Goal: Transaction & Acquisition: Subscribe to service/newsletter

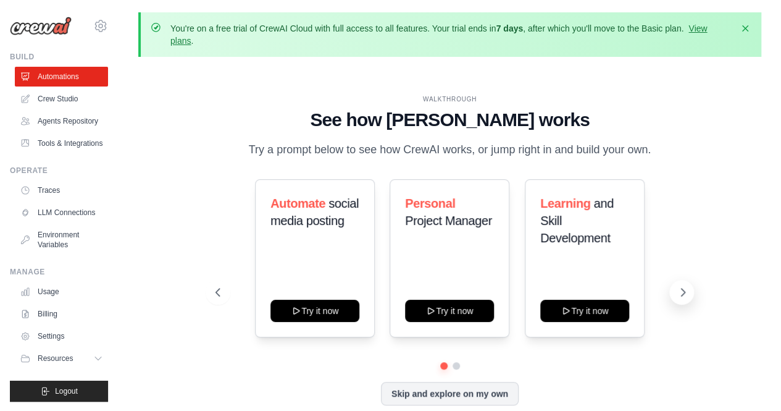
click at [687, 293] on icon at bounding box center [683, 292] width 12 height 12
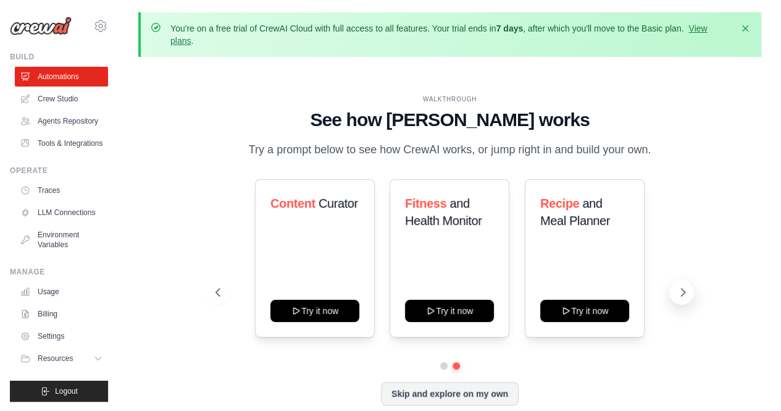
click at [687, 293] on icon at bounding box center [683, 292] width 12 height 12
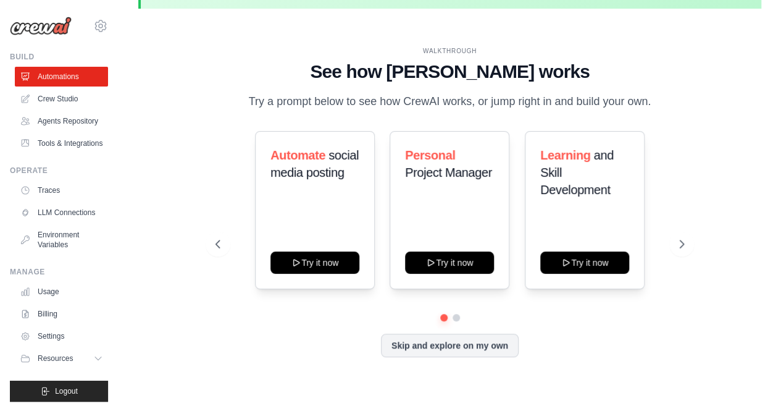
scroll to position [54, 0]
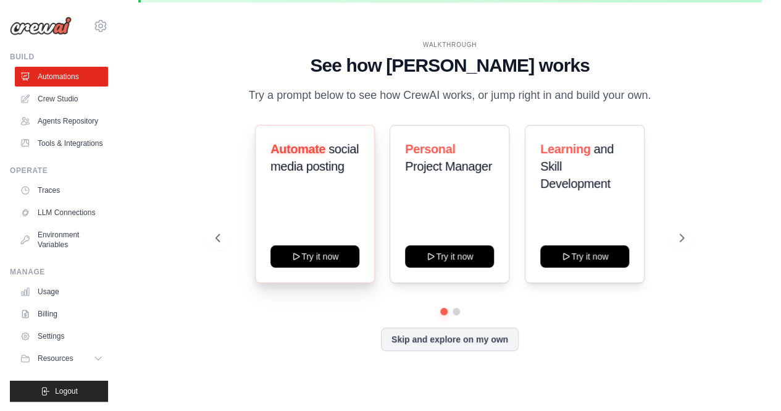
click at [300, 153] on span "Automate" at bounding box center [298, 149] width 55 height 14
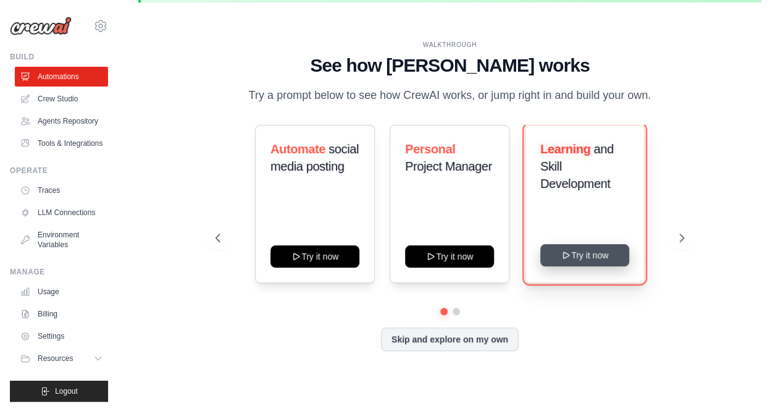
click at [586, 258] on button "Try it now" at bounding box center [585, 255] width 89 height 22
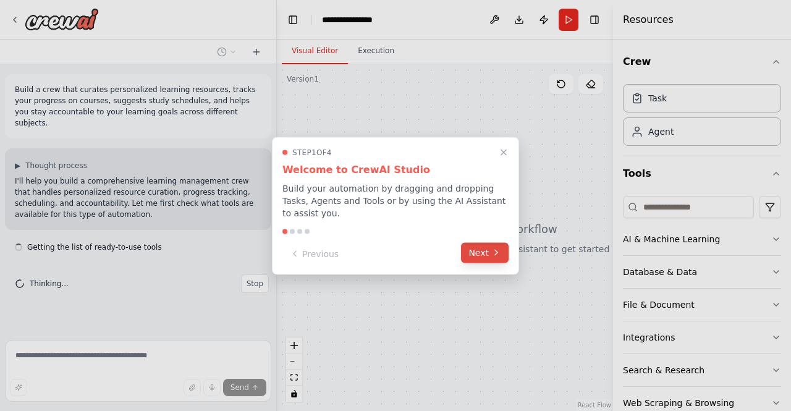
click at [483, 245] on button "Next" at bounding box center [485, 252] width 48 height 20
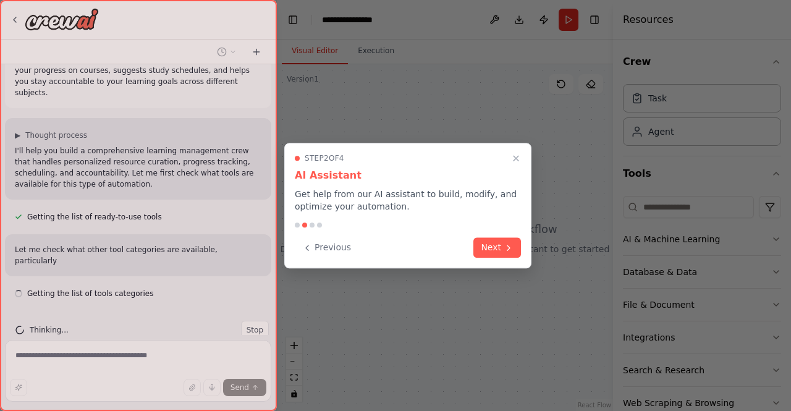
scroll to position [41, 0]
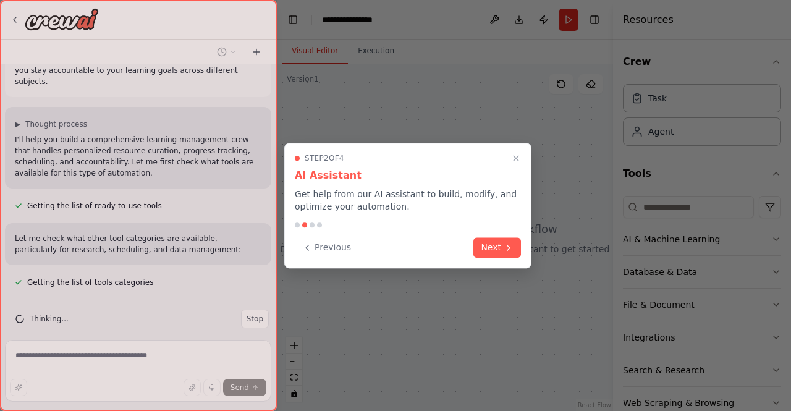
click at [483, 245] on button "Next" at bounding box center [497, 247] width 48 height 20
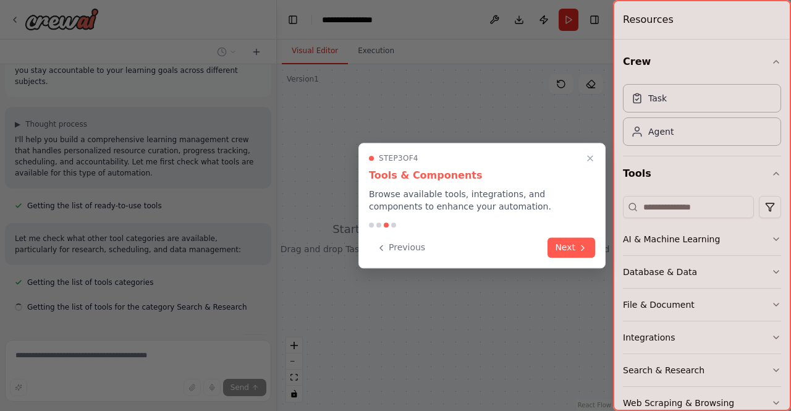
scroll to position [66, 0]
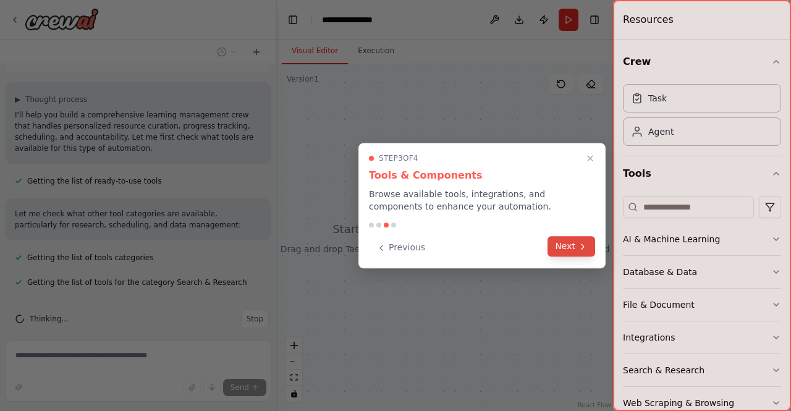
click at [552, 245] on button "Next" at bounding box center [571, 246] width 48 height 20
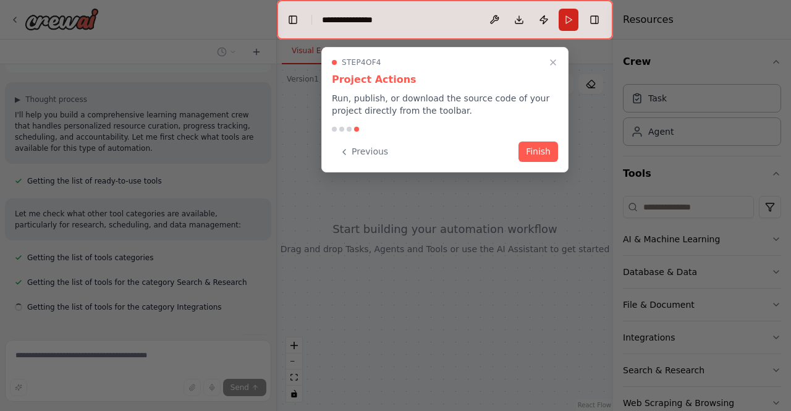
scroll to position [91, 0]
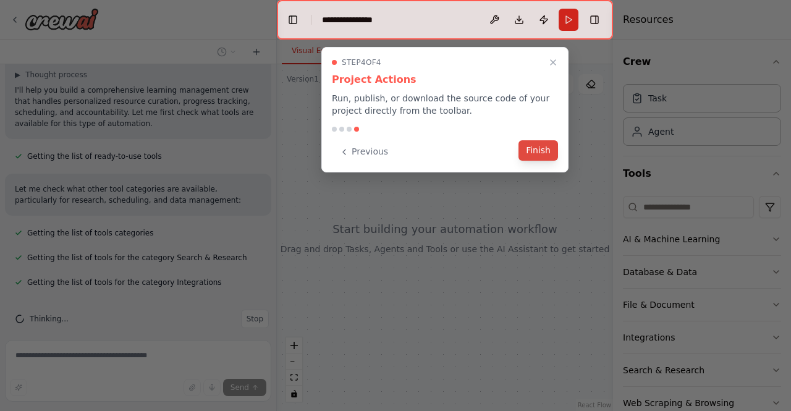
click at [541, 149] on button "Finish" at bounding box center [538, 150] width 40 height 20
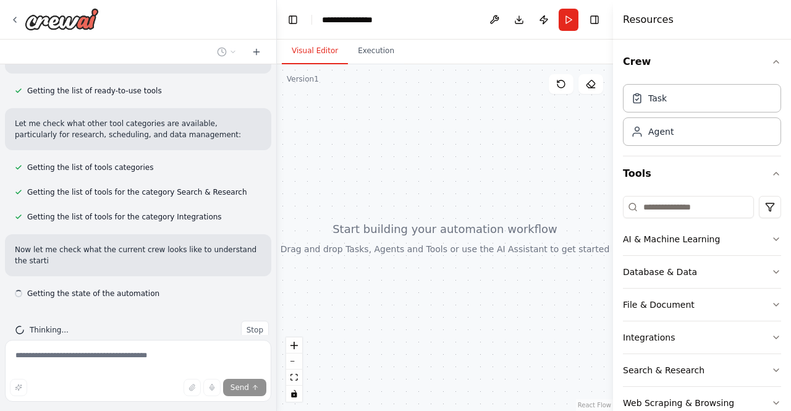
scroll to position [167, 0]
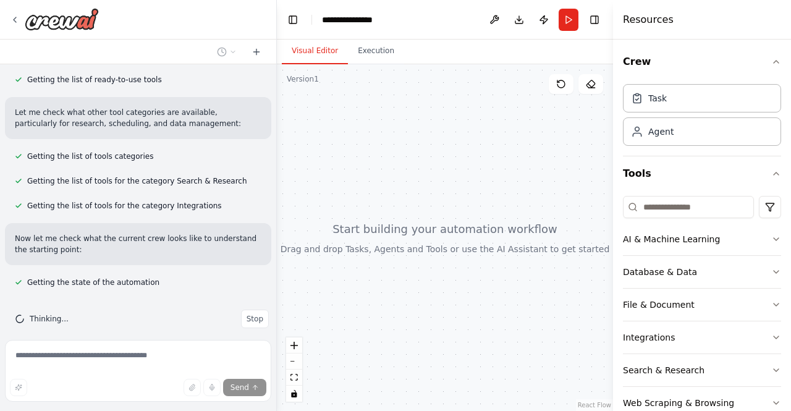
click at [274, 153] on div at bounding box center [274, 205] width 5 height 411
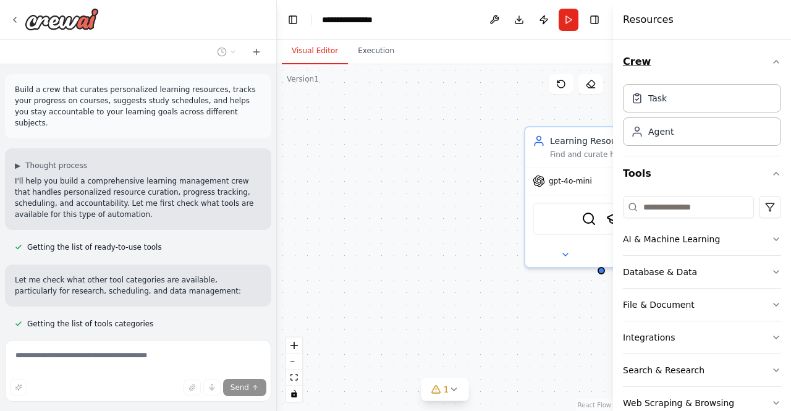
click at [771, 62] on icon "button" at bounding box center [776, 62] width 10 height 10
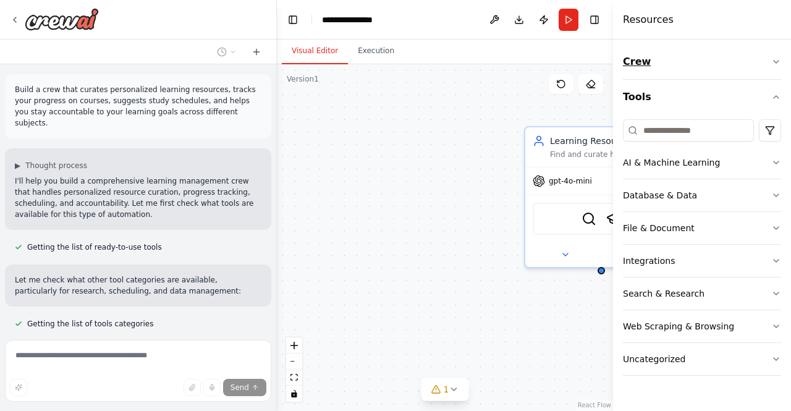
click at [767, 62] on button "Crew" at bounding box center [702, 61] width 158 height 35
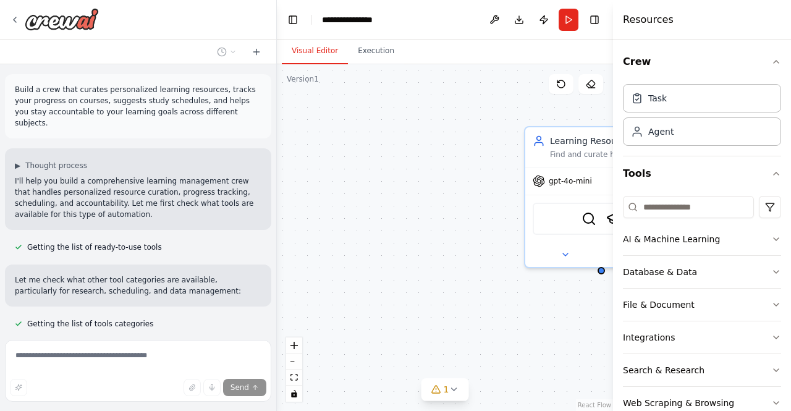
click at [445, 175] on div "Learning Resource Curator Find and curate high-quality, personalized learning r…" at bounding box center [445, 237] width 336 height 347
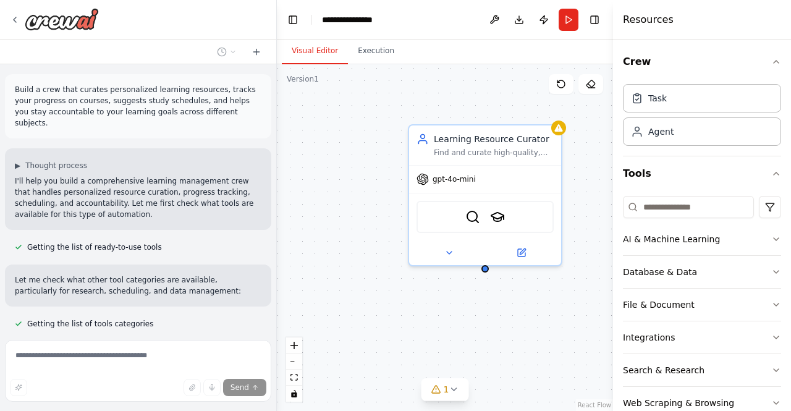
drag, startPoint x: 469, startPoint y: 218, endPoint x: 351, endPoint y: 217, distance: 117.4
click at [351, 217] on div "Learning Resource Curator Find and curate high-quality, personalized learning r…" at bounding box center [445, 237] width 336 height 347
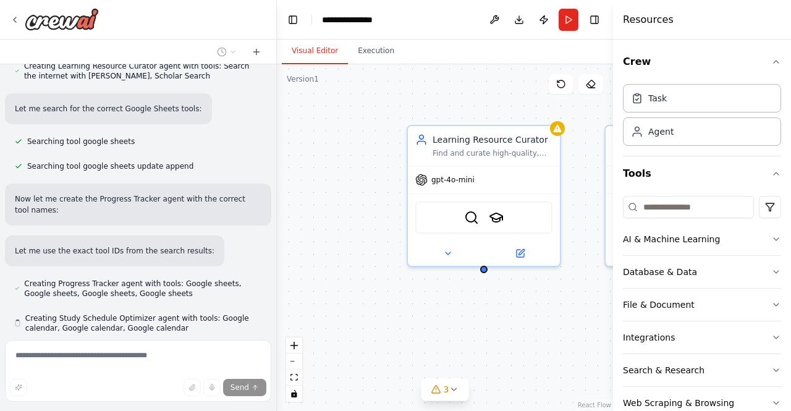
scroll to position [554, 0]
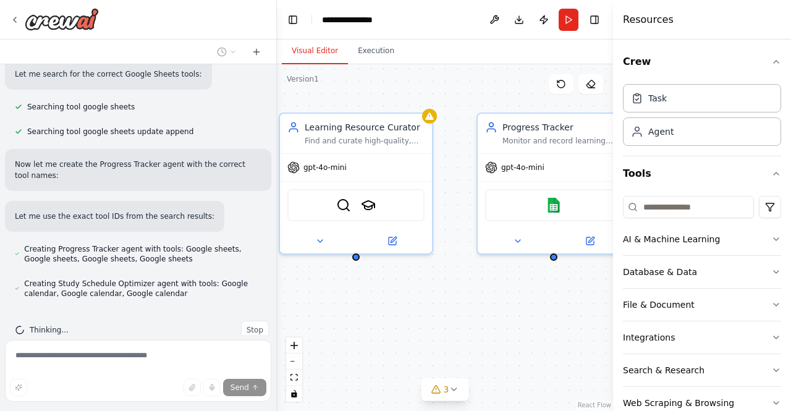
drag, startPoint x: 549, startPoint y: 322, endPoint x: 421, endPoint y: 309, distance: 128.5
click at [421, 309] on div "Learning Resource Curator Find and curate high-quality, personalized learning r…" at bounding box center [445, 237] width 336 height 347
click at [297, 358] on button "zoom out" at bounding box center [294, 361] width 16 height 16
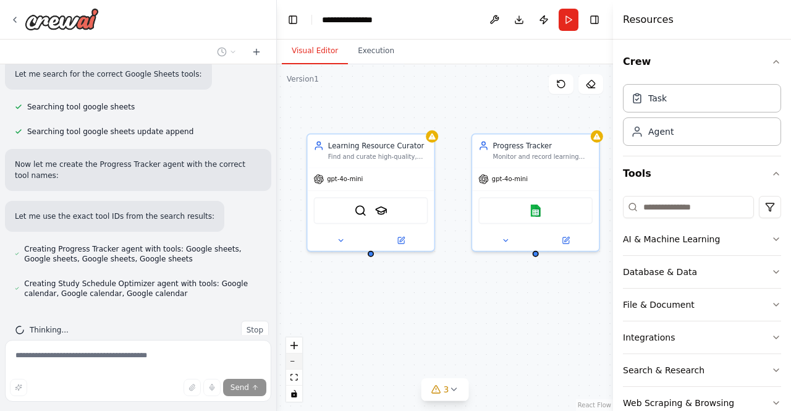
click at [297, 358] on button "zoom out" at bounding box center [294, 361] width 16 height 16
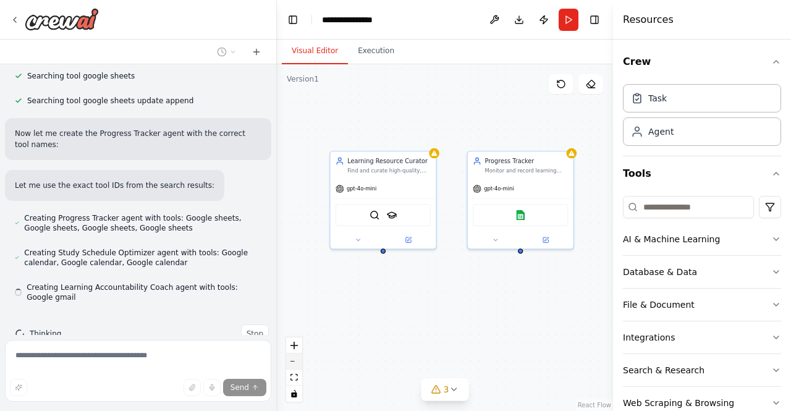
scroll to position [589, 0]
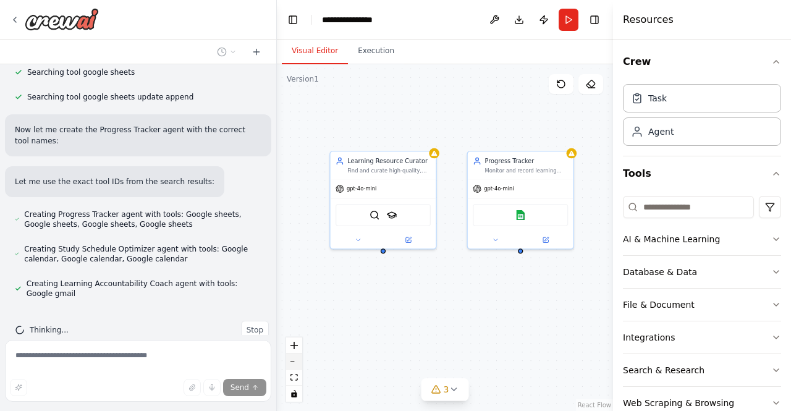
click at [297, 358] on button "zoom out" at bounding box center [294, 361] width 16 height 16
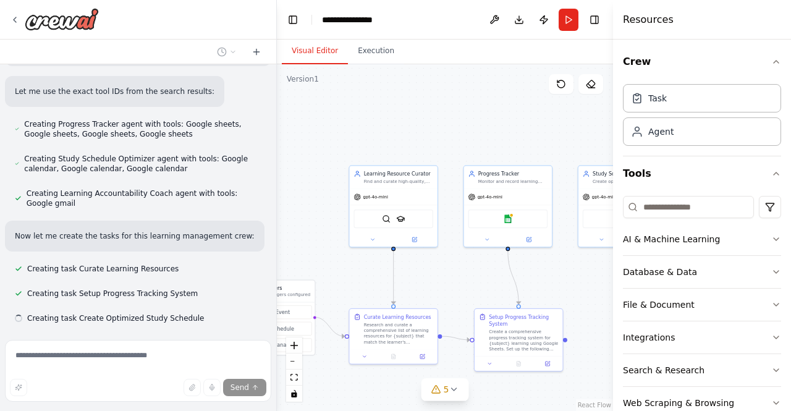
scroll to position [704, 0]
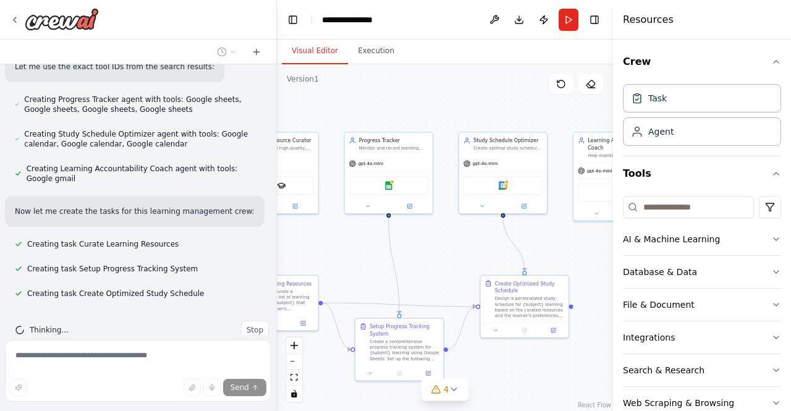
drag, startPoint x: 586, startPoint y: 295, endPoint x: 466, endPoint y: 261, distance: 123.8
click at [466, 261] on div ".deletable-edge-delete-btn { width: 20px; height: 20px; border: 0px solid #ffff…" at bounding box center [445, 237] width 336 height 347
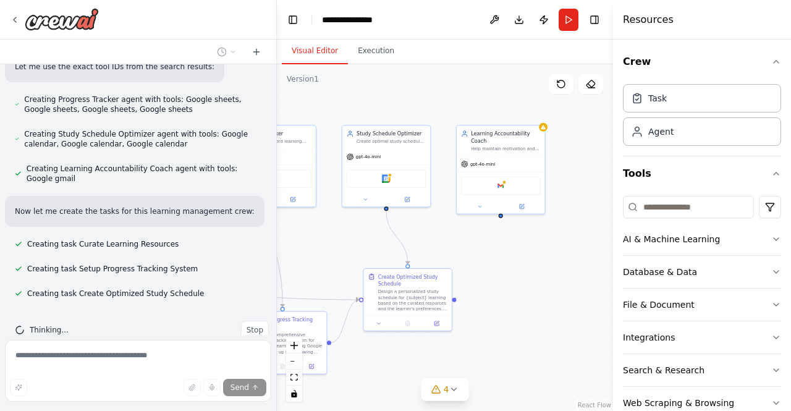
drag, startPoint x: 583, startPoint y: 251, endPoint x: 466, endPoint y: 244, distance: 116.9
click at [466, 244] on div ".deletable-edge-delete-btn { width: 20px; height: 20px; border: 0px solid #ffff…" at bounding box center [445, 237] width 336 height 347
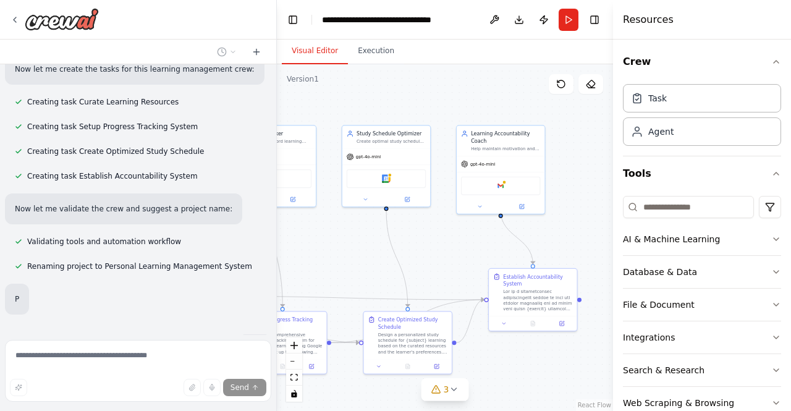
scroll to position [859, 0]
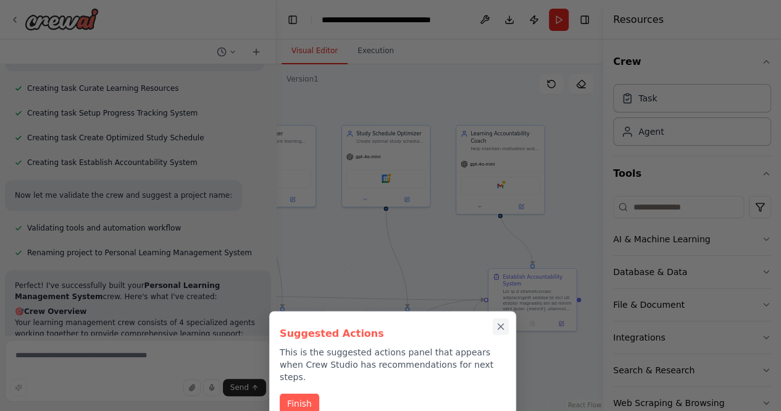
click at [500, 326] on icon "Close walkthrough" at bounding box center [502, 327] width 6 height 6
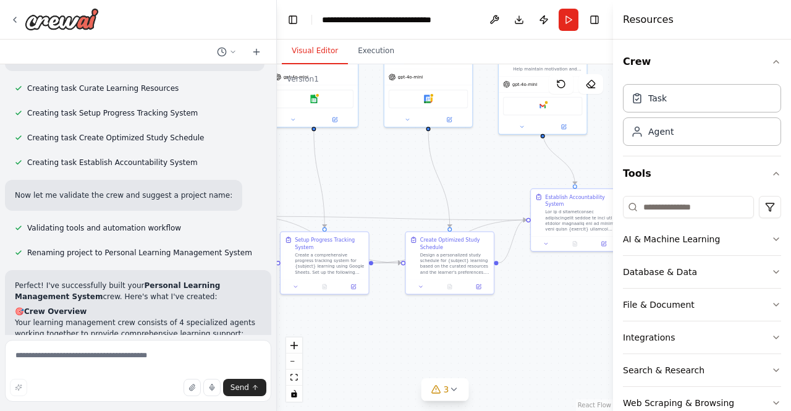
drag, startPoint x: 486, startPoint y: 359, endPoint x: 528, endPoint y: 279, distance: 90.1
click at [528, 279] on div ".deletable-edge-delete-btn { width: 20px; height: 20px; border: 0px solid #ffff…" at bounding box center [445, 237] width 336 height 347
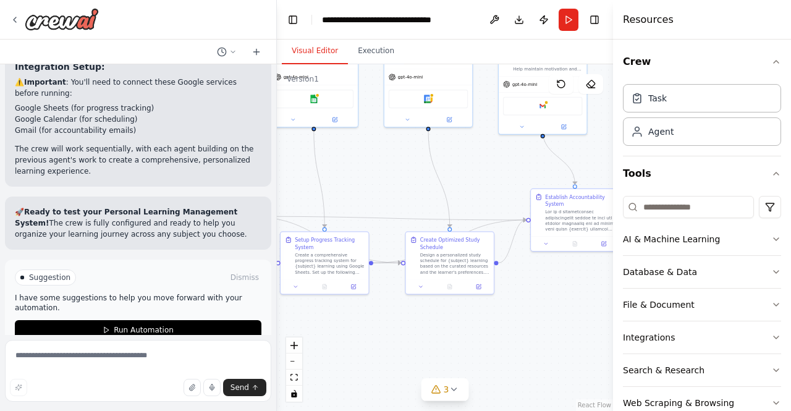
scroll to position [1472, 0]
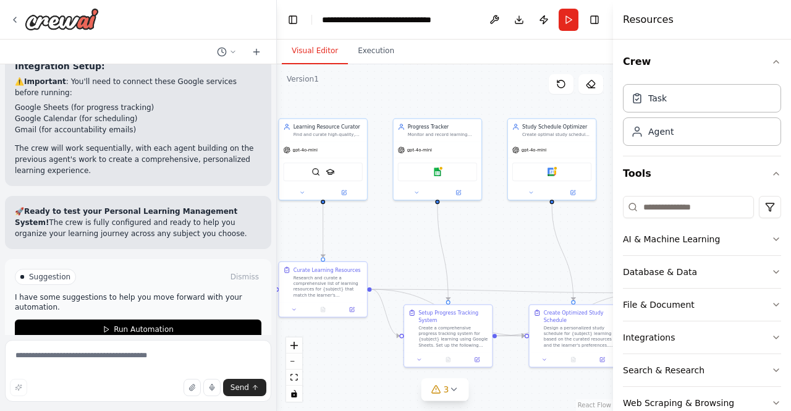
drag, startPoint x: 379, startPoint y: 171, endPoint x: 503, endPoint y: 244, distance: 143.4
click at [503, 244] on div ".deletable-edge-delete-btn { width: 20px; height: 20px; border: 0px solid #ffff…" at bounding box center [445, 237] width 336 height 347
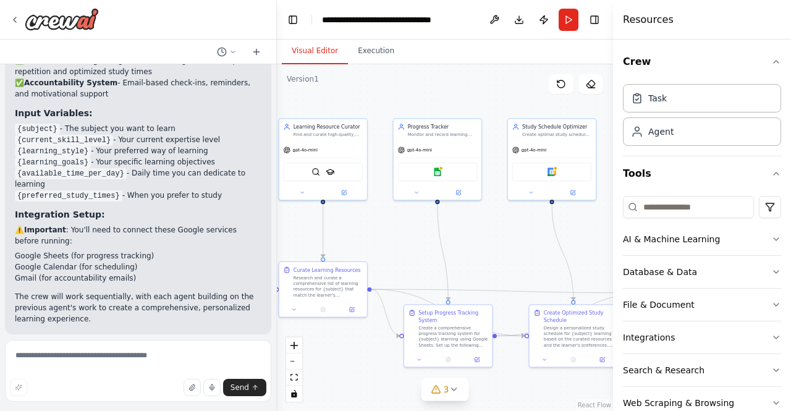
scroll to position [1310, 0]
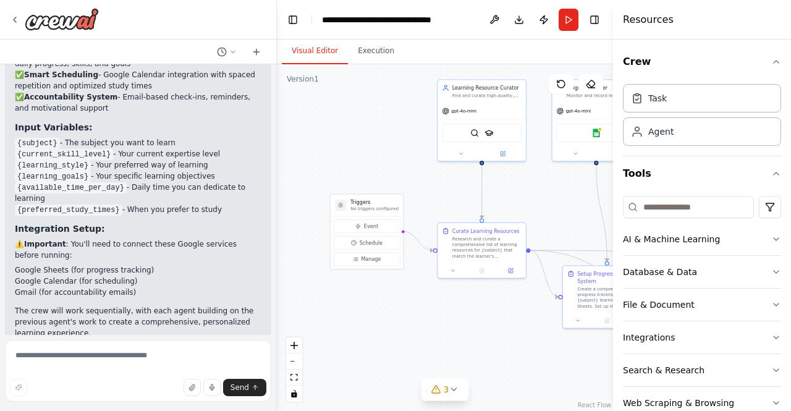
drag, startPoint x: 400, startPoint y: 255, endPoint x: 558, endPoint y: 216, distance: 163.5
click at [558, 216] on div ".deletable-edge-delete-btn { width: 20px; height: 20px; border: 0px solid #ffff…" at bounding box center [445, 237] width 336 height 347
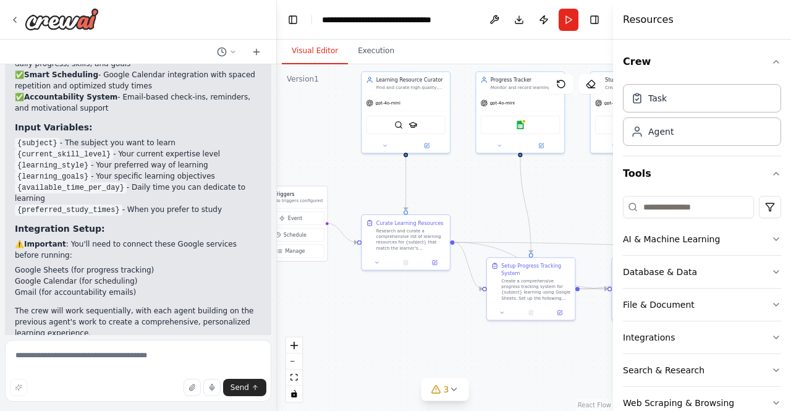
drag, startPoint x: 558, startPoint y: 216, endPoint x: 476, endPoint y: 204, distance: 82.9
click at [476, 204] on div ".deletable-edge-delete-btn { width: 20px; height: 20px; border: 0px solid #ffff…" at bounding box center [445, 237] width 336 height 347
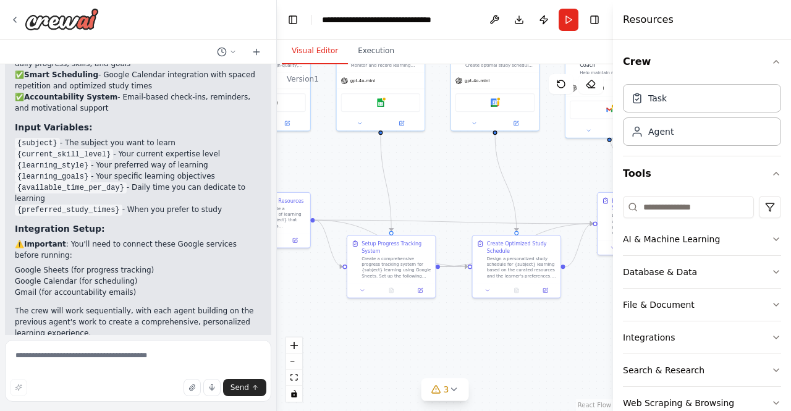
drag, startPoint x: 570, startPoint y: 223, endPoint x: 436, endPoint y: 204, distance: 135.4
click at [436, 204] on div ".deletable-edge-delete-btn { width: 20px; height: 20px; border: 0px solid #ffff…" at bounding box center [445, 237] width 336 height 347
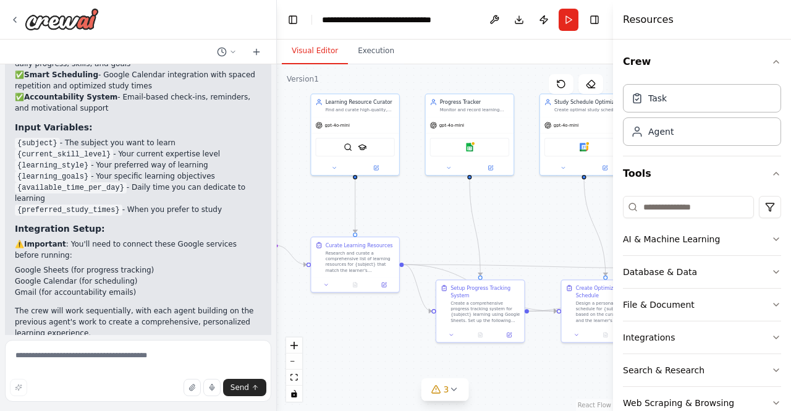
drag, startPoint x: 339, startPoint y: 174, endPoint x: 428, endPoint y: 219, distance: 100.0
click at [428, 219] on div ".deletable-edge-delete-btn { width: 20px; height: 20px; border: 0px solid #ffff…" at bounding box center [445, 237] width 336 height 347
drag, startPoint x: 510, startPoint y: 265, endPoint x: 487, endPoint y: 201, distance: 68.2
click at [487, 201] on div ".deletable-edge-delete-btn { width: 20px; height: 20px; border: 0px solid #ffff…" at bounding box center [445, 237] width 336 height 347
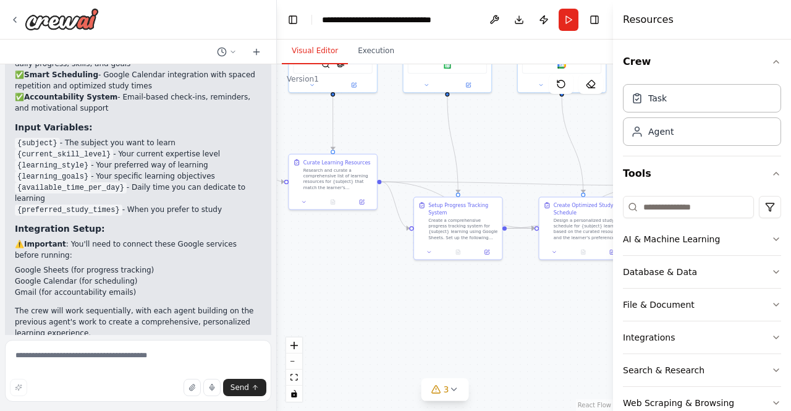
drag, startPoint x: 448, startPoint y: 237, endPoint x: 426, endPoint y: 154, distance: 85.7
click at [426, 154] on div ".deletable-edge-delete-btn { width: 20px; height: 20px; border: 0px solid #ffff…" at bounding box center [445, 237] width 336 height 347
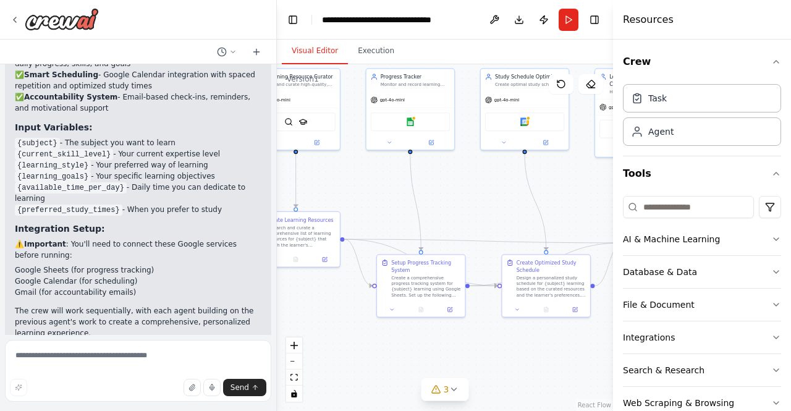
drag, startPoint x: 510, startPoint y: 157, endPoint x: 473, endPoint y: 214, distance: 68.4
click at [473, 214] on div ".deletable-edge-delete-btn { width: 20px; height: 20px; border: 0px solid #ffff…" at bounding box center [445, 237] width 336 height 347
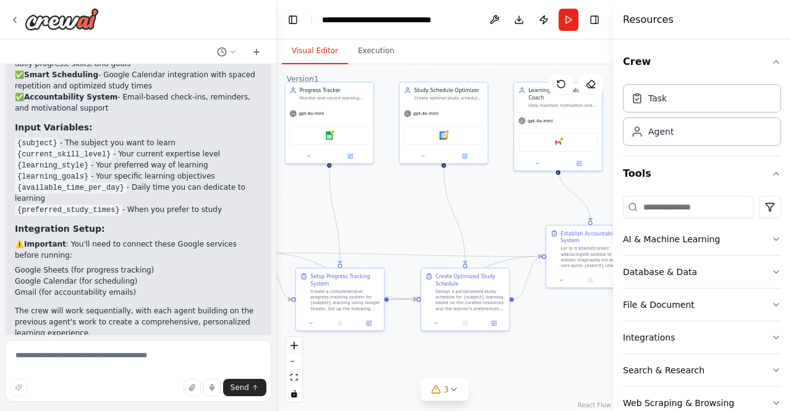
drag, startPoint x: 500, startPoint y: 202, endPoint x: 419, endPoint y: 216, distance: 82.1
click at [419, 216] on div ".deletable-edge-delete-btn { width: 20px; height: 20px; border: 0px solid #ffff…" at bounding box center [445, 237] width 336 height 347
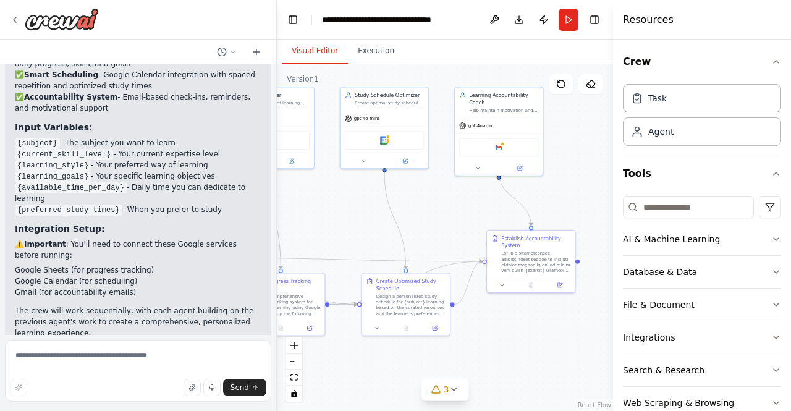
drag, startPoint x: 509, startPoint y: 207, endPoint x: 450, endPoint y: 212, distance: 59.5
click at [450, 212] on div ".deletable-edge-delete-btn { width: 20px; height: 20px; border: 0px solid #ffff…" at bounding box center [445, 237] width 336 height 347
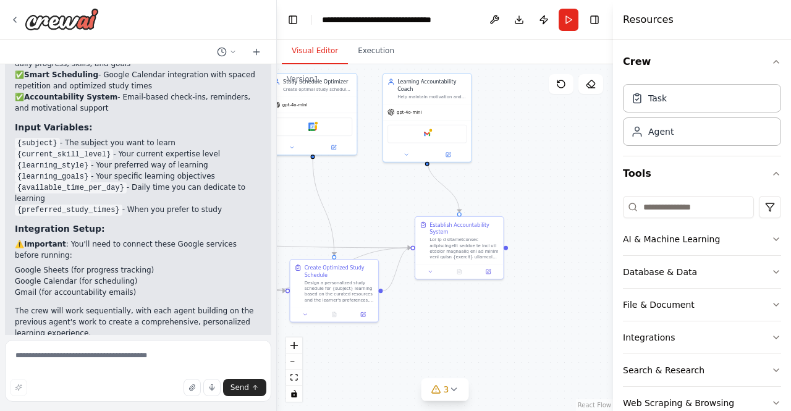
drag, startPoint x: 520, startPoint y: 322, endPoint x: 448, endPoint y: 308, distance: 72.9
click at [448, 308] on div ".deletable-edge-delete-btn { width: 20px; height: 20px; border: 0px solid #ffff…" at bounding box center [445, 237] width 336 height 347
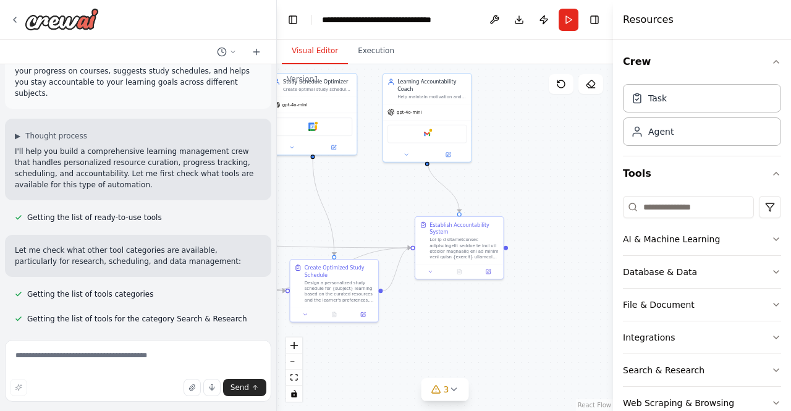
scroll to position [0, 0]
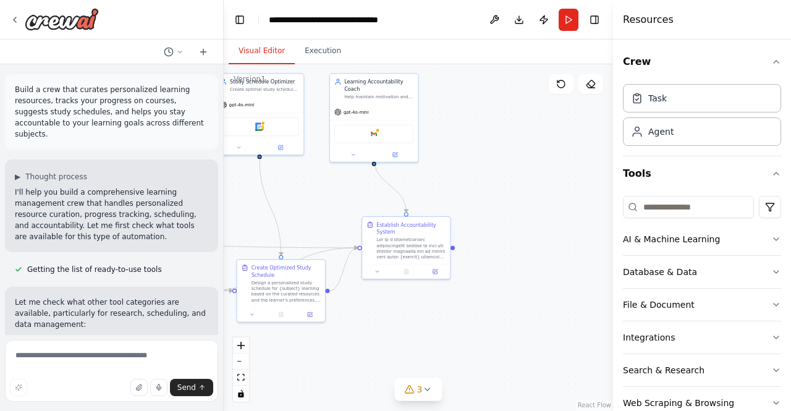
drag, startPoint x: 274, startPoint y: 174, endPoint x: 224, endPoint y: 174, distance: 50.7
click at [224, 174] on div "Build a crew that curates personalized learning resources, tracks your progress…" at bounding box center [395, 205] width 791 height 411
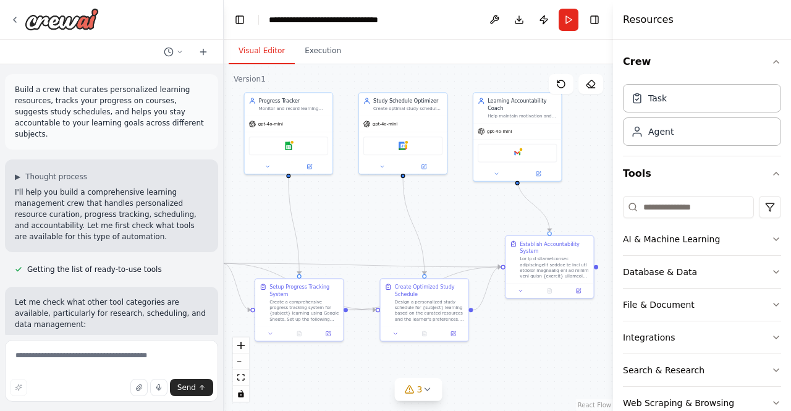
drag, startPoint x: 334, startPoint y: 196, endPoint x: 476, endPoint y: 215, distance: 144.0
click at [476, 215] on div ".deletable-edge-delete-btn { width: 20px; height: 20px; border: 0px solid #ffff…" at bounding box center [418, 237] width 389 height 347
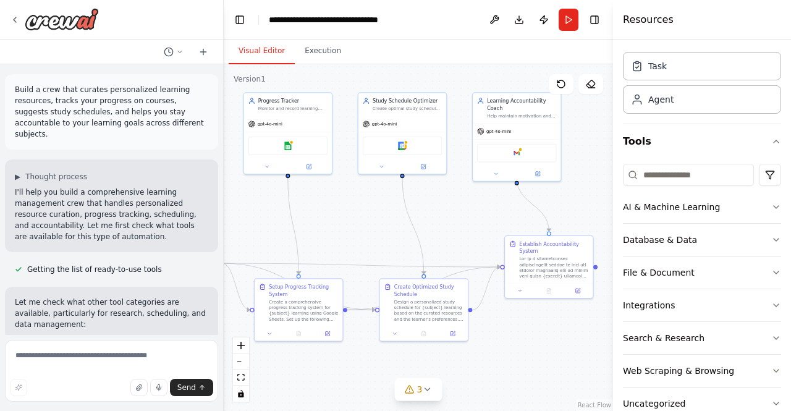
scroll to position [58, 0]
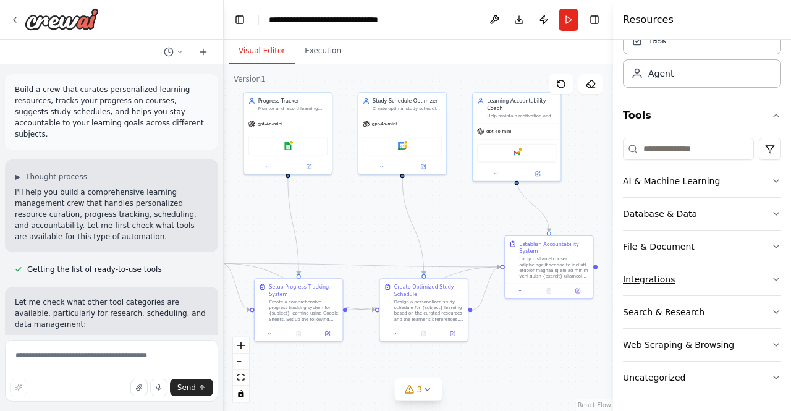
click at [773, 278] on icon "button" at bounding box center [775, 279] width 5 height 2
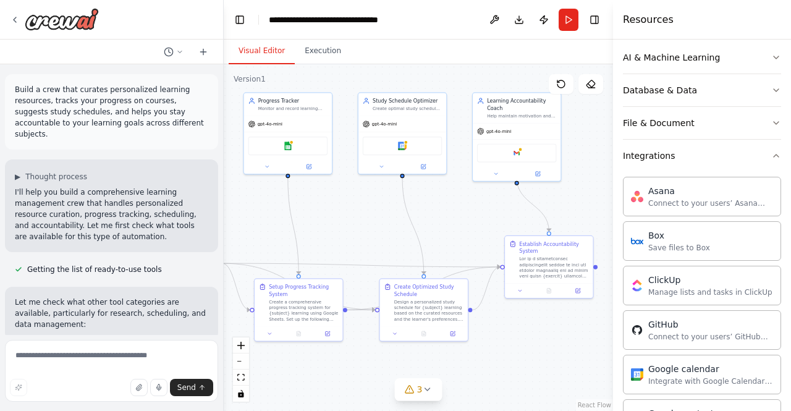
scroll to position [176, 0]
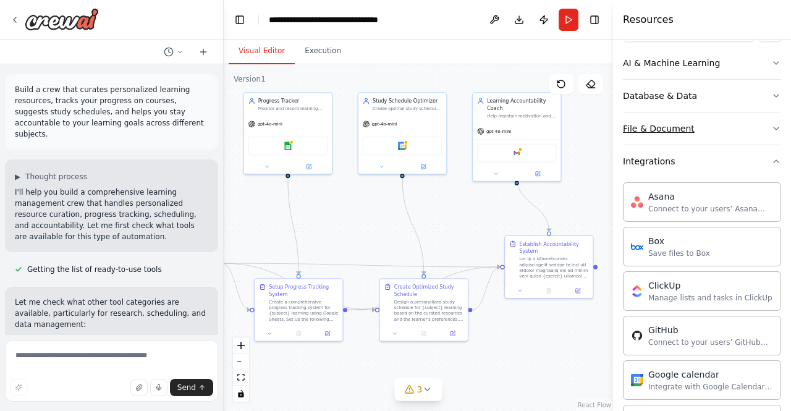
click at [771, 125] on icon "button" at bounding box center [776, 129] width 10 height 10
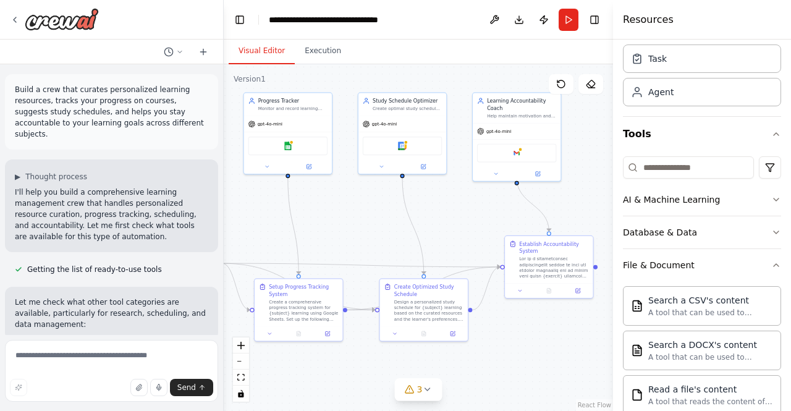
scroll to position [32, 0]
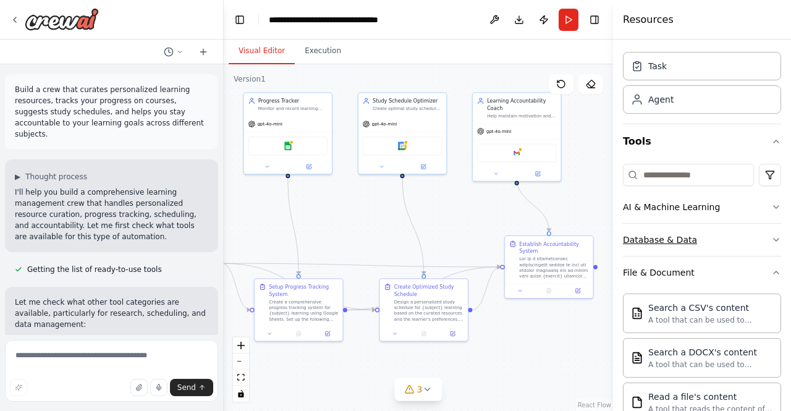
click at [771, 238] on icon "button" at bounding box center [776, 240] width 10 height 10
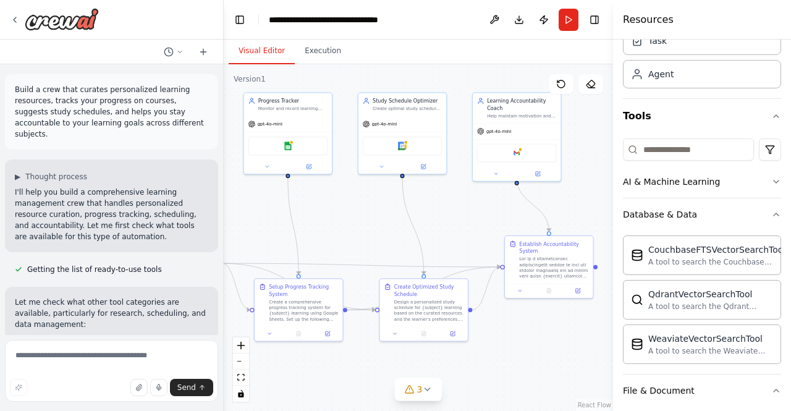
scroll to position [53, 0]
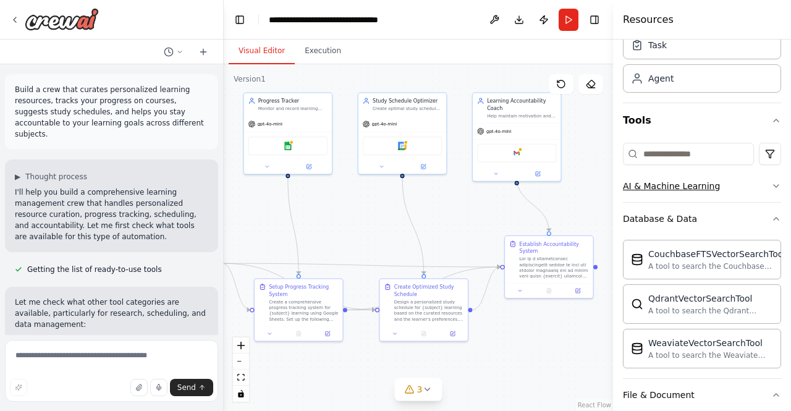
click at [773, 185] on icon "button" at bounding box center [775, 186] width 5 height 2
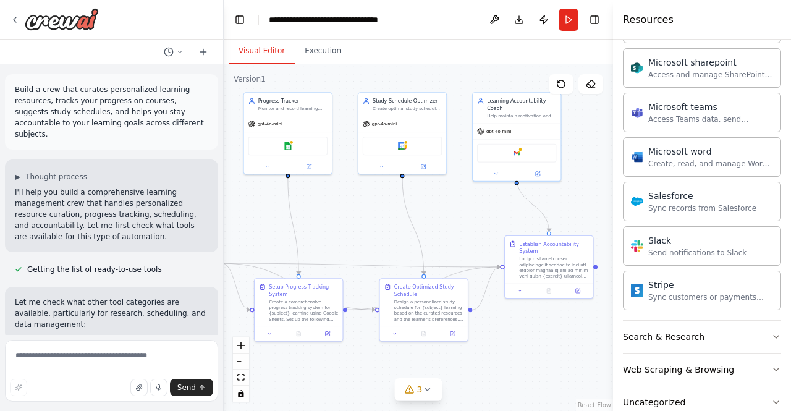
scroll to position [1508, 0]
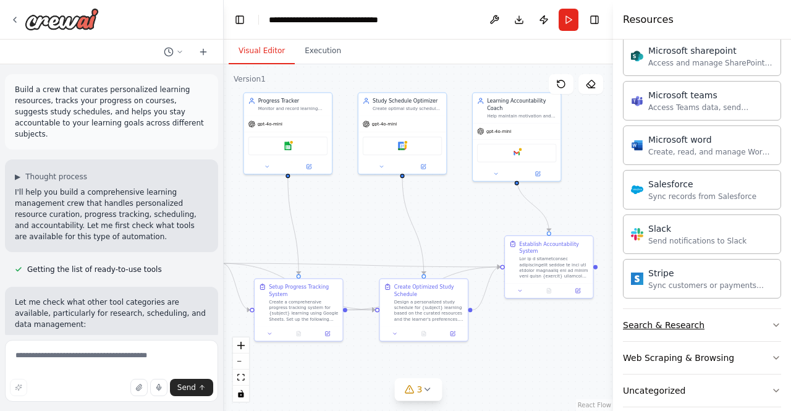
click at [771, 320] on icon "button" at bounding box center [776, 325] width 10 height 10
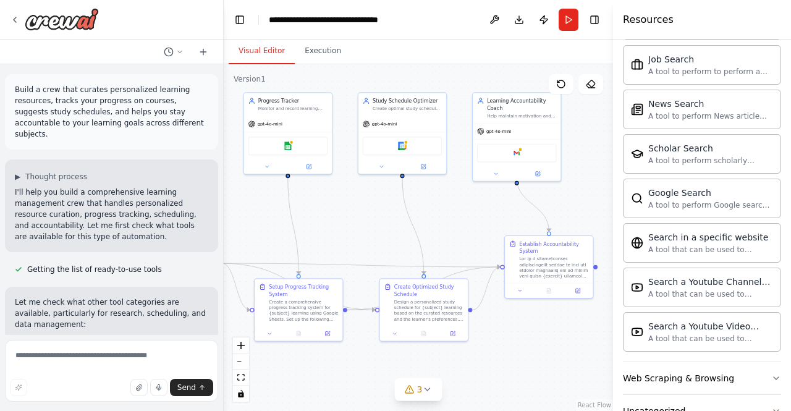
scroll to position [2135, 0]
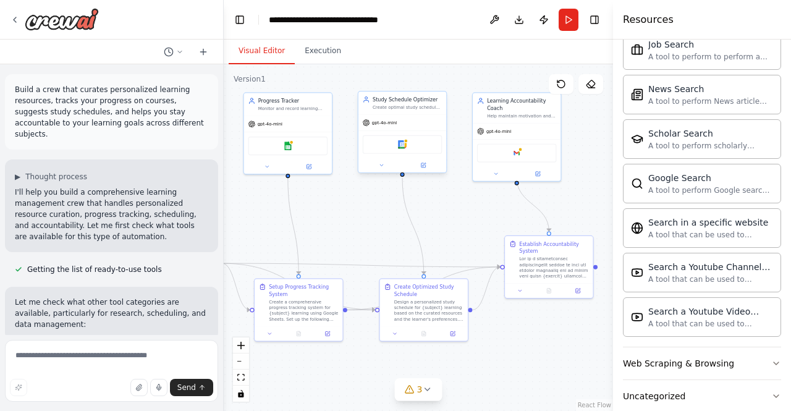
click at [402, 118] on div "gpt-4o-mini" at bounding box center [402, 122] width 88 height 15
click at [391, 134] on div "Google calendar" at bounding box center [402, 144] width 88 height 28
drag, startPoint x: 391, startPoint y: 134, endPoint x: 360, endPoint y: 196, distance: 69.3
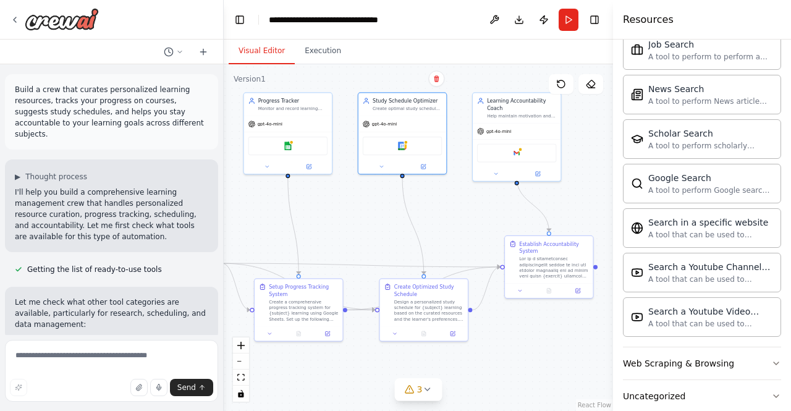
click at [360, 196] on div ".deletable-edge-delete-btn { width: 20px; height: 20px; border: 0px solid #ffff…" at bounding box center [418, 237] width 389 height 347
click at [305, 122] on div "gpt-4o-mini" at bounding box center [288, 123] width 88 height 15
click at [381, 170] on button at bounding box center [381, 166] width 40 height 9
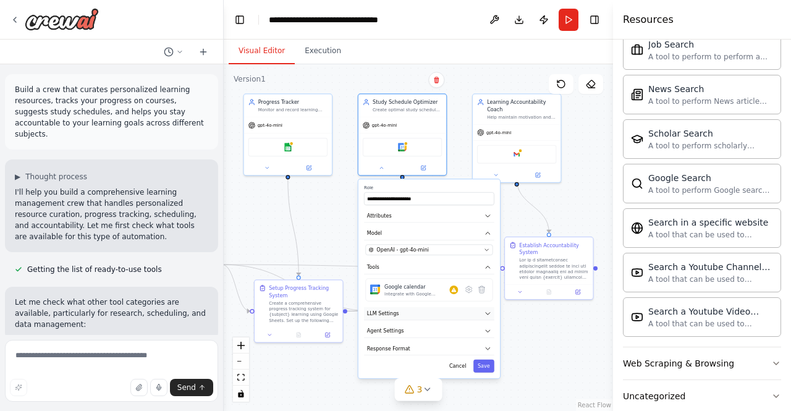
click at [490, 312] on icon "button" at bounding box center [487, 312] width 7 height 7
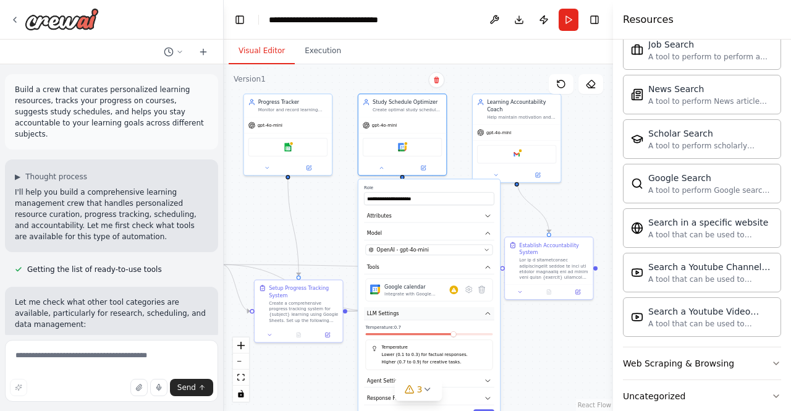
click at [490, 312] on icon "button" at bounding box center [487, 312] width 7 height 7
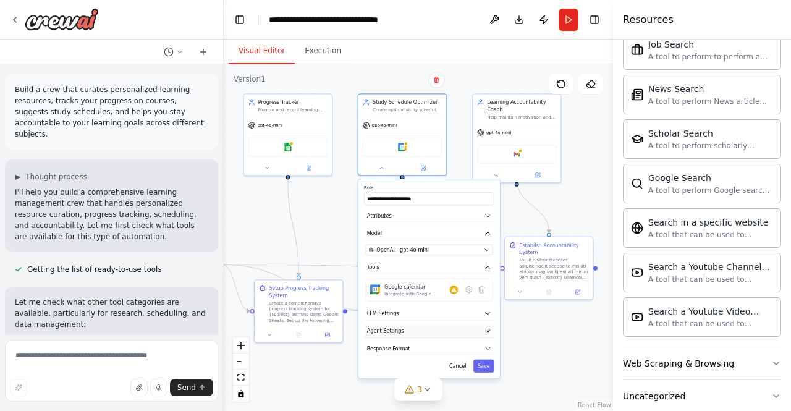
click at [487, 328] on icon "button" at bounding box center [487, 330] width 7 height 7
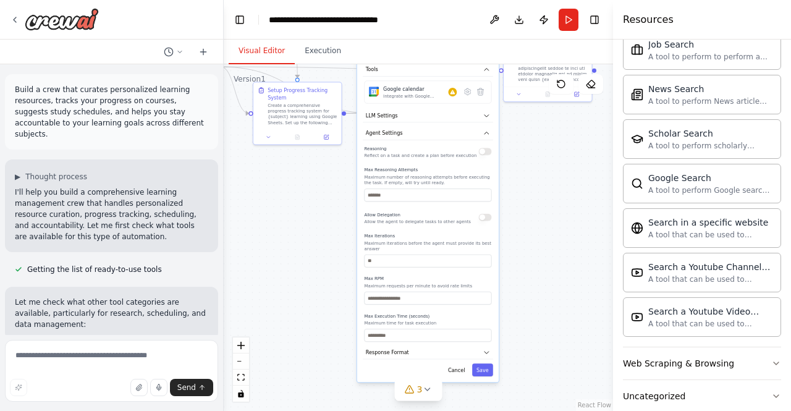
drag, startPoint x: 534, startPoint y: 351, endPoint x: 532, endPoint y: 154, distance: 197.7
click at [532, 154] on div ".deletable-edge-delete-btn { width: 20px; height: 20px; border: 0px solid #ffff…" at bounding box center [418, 237] width 389 height 347
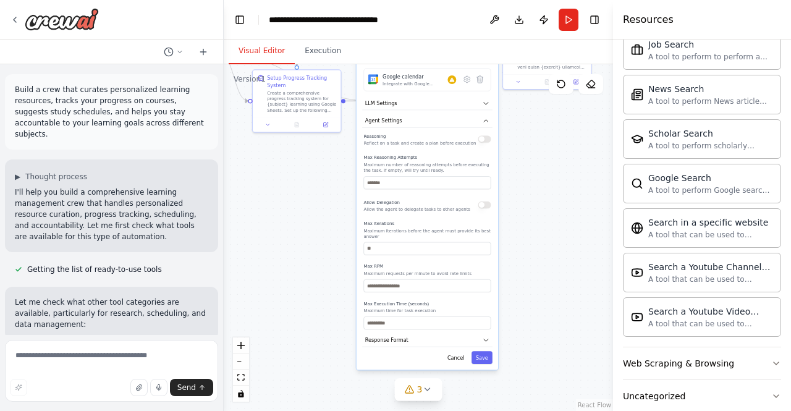
drag, startPoint x: 532, startPoint y: 154, endPoint x: 531, endPoint y: 138, distance: 16.1
click at [531, 138] on div ".deletable-edge-delete-btn { width: 20px; height: 20px; border: 0px solid #ffff…" at bounding box center [418, 237] width 389 height 347
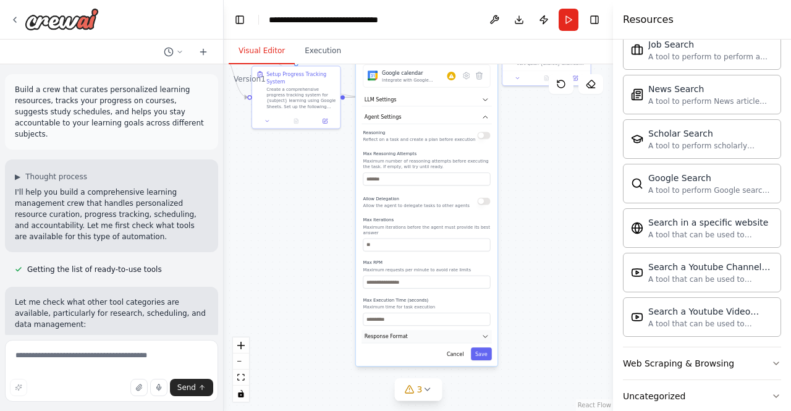
click at [483, 333] on icon "button" at bounding box center [485, 336] width 7 height 7
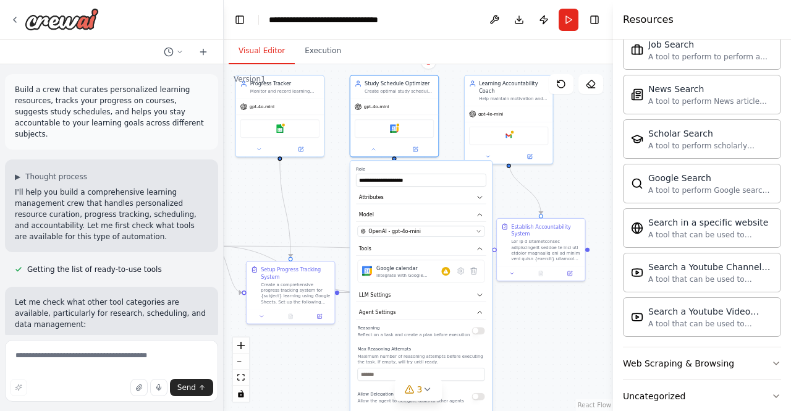
drag, startPoint x: 530, startPoint y: 234, endPoint x: 524, endPoint y: 429, distance: 195.3
click at [524, 410] on html "Build a crew that curates personalized learning resources, tracks your progress…" at bounding box center [395, 205] width 791 height 411
click at [483, 201] on button "Attributes" at bounding box center [421, 197] width 130 height 13
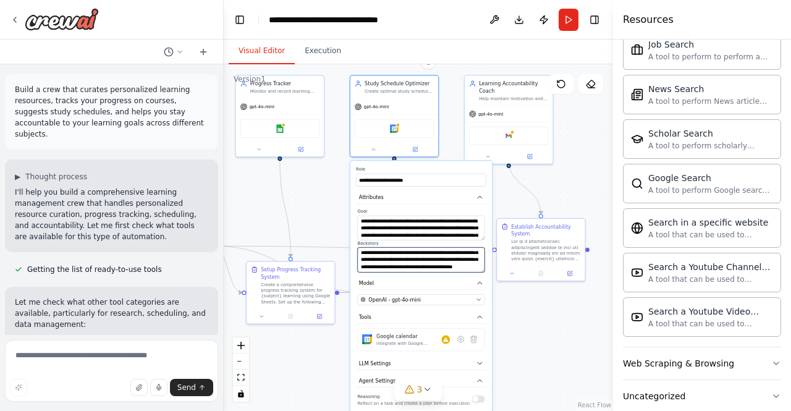
scroll to position [49, 0]
click at [479, 194] on icon "button" at bounding box center [479, 196] width 7 height 7
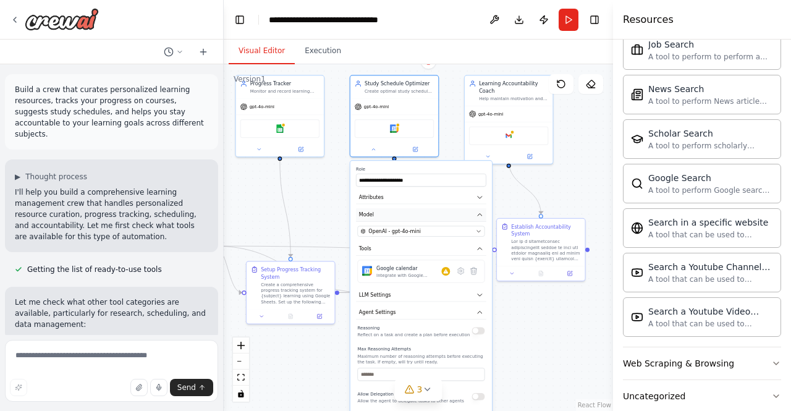
click at [481, 212] on icon "button" at bounding box center [479, 214] width 7 height 7
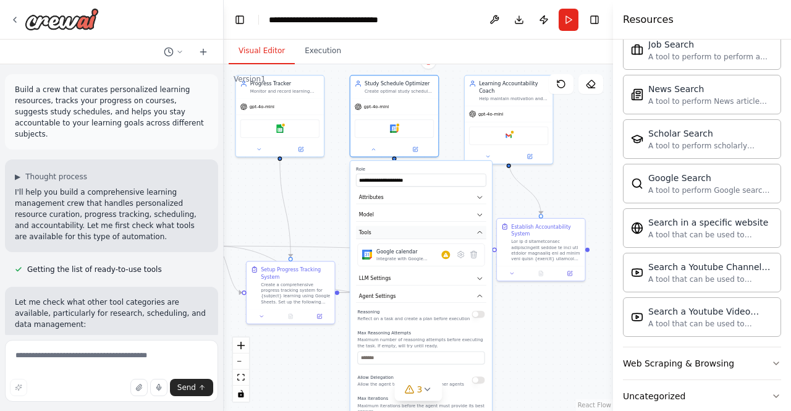
click at [481, 234] on icon "button" at bounding box center [479, 232] width 7 height 7
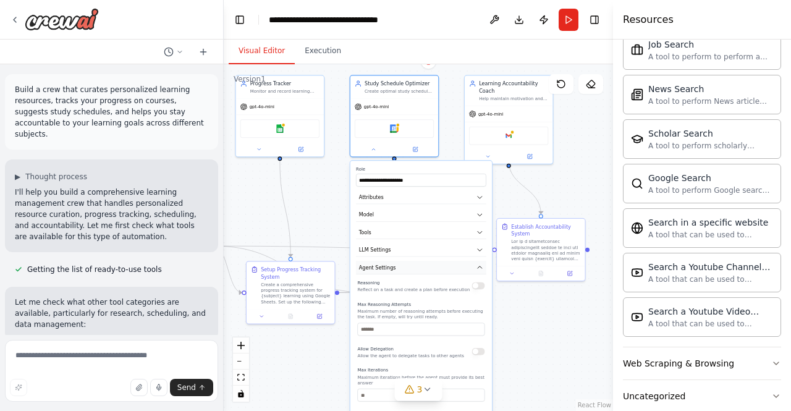
click at [483, 268] on icon "button" at bounding box center [479, 267] width 7 height 7
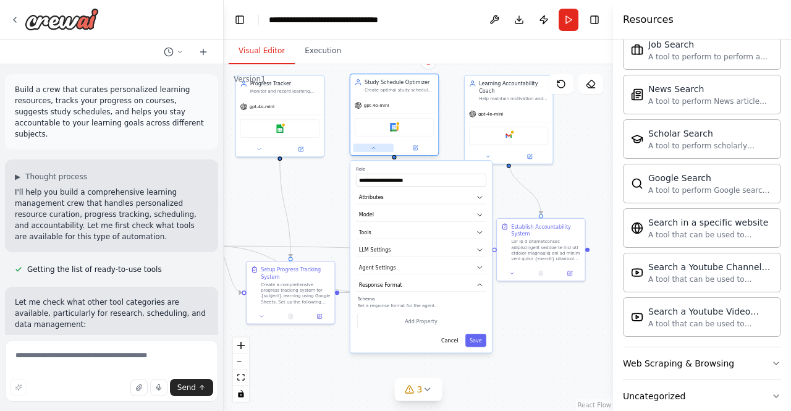
click at [376, 149] on icon at bounding box center [374, 148] width 6 height 6
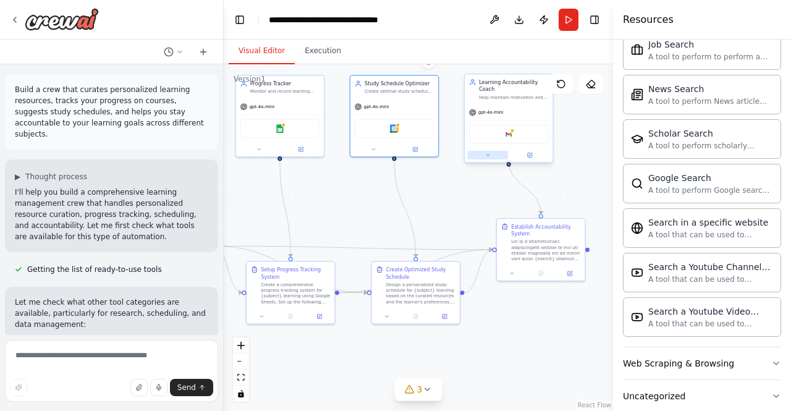
click at [490, 151] on button at bounding box center [488, 155] width 40 height 9
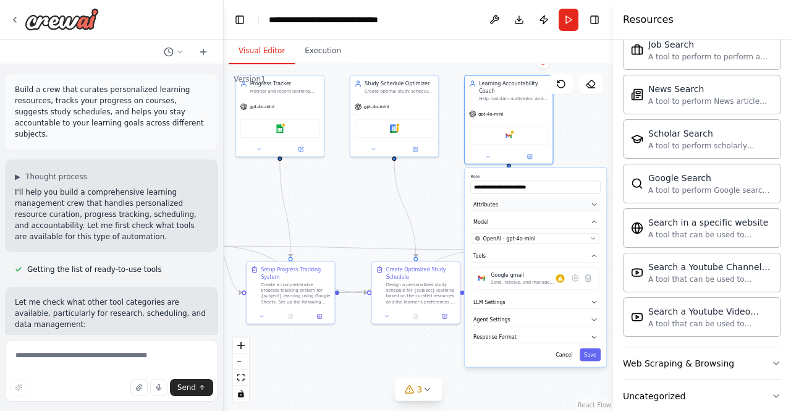
click at [595, 203] on icon "button" at bounding box center [594, 204] width 4 height 2
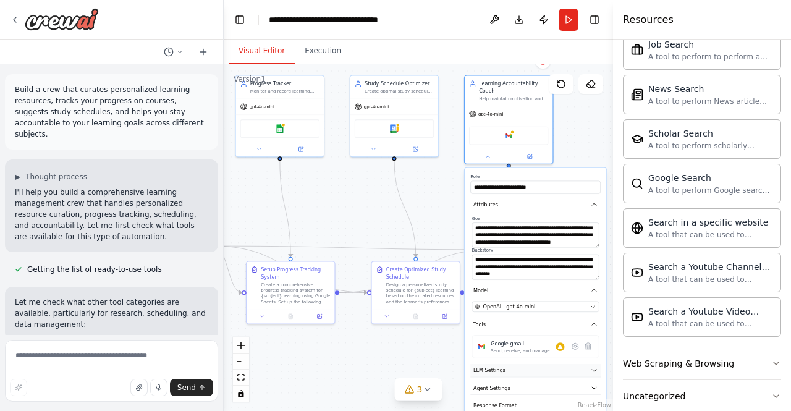
click at [552, 364] on button "LLM Settings" at bounding box center [535, 370] width 130 height 13
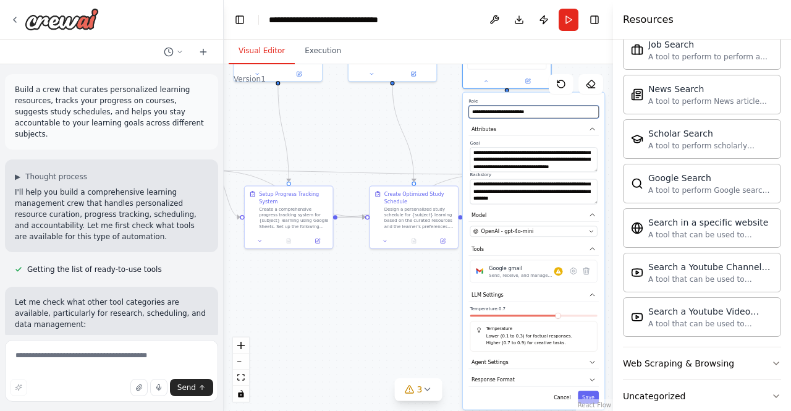
drag, startPoint x: 586, startPoint y: 144, endPoint x: 584, endPoint y: 69, distance: 75.4
click at [584, 69] on div ".deletable-edge-delete-btn { width: 20px; height: 20px; border: 0px solid #ffff…" at bounding box center [418, 237] width 389 height 347
click at [593, 361] on icon "button" at bounding box center [592, 362] width 4 height 2
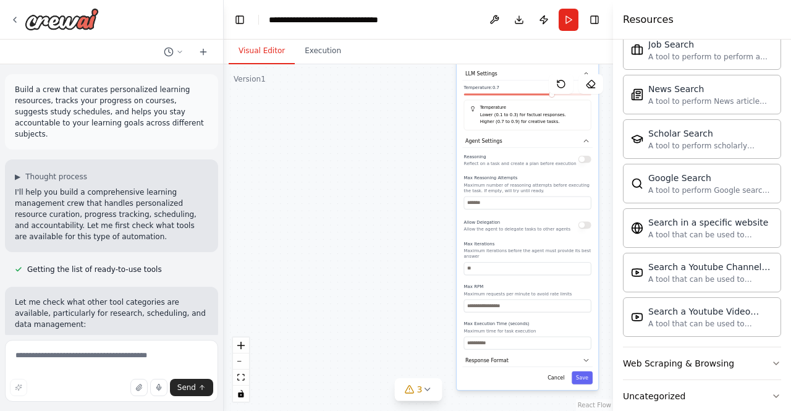
drag, startPoint x: 423, startPoint y: 339, endPoint x: 416, endPoint y: 117, distance: 221.2
click at [416, 117] on div ".deletable-edge-delete-btn { width: 20px; height: 20px; border: 0px solid #ffff…" at bounding box center [418, 237] width 389 height 347
click at [586, 359] on icon "button" at bounding box center [586, 360] width 4 height 2
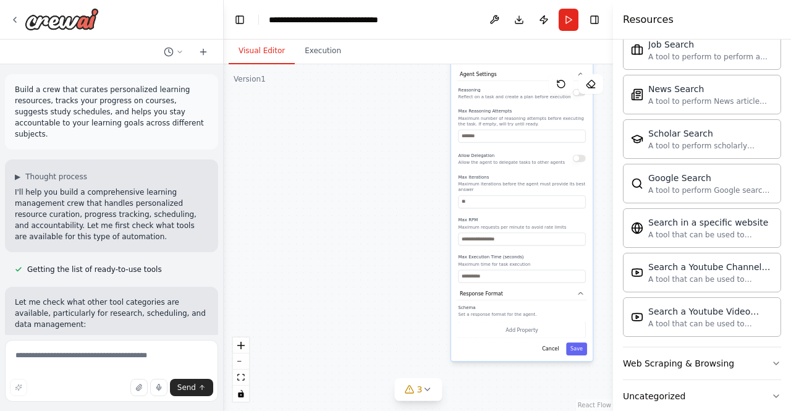
drag, startPoint x: 414, startPoint y: 335, endPoint x: 410, endPoint y: 287, distance: 48.4
click at [410, 287] on div ".deletable-edge-delete-btn { width: 20px; height: 20px; border: 0px solid #ffff…" at bounding box center [418, 237] width 389 height 347
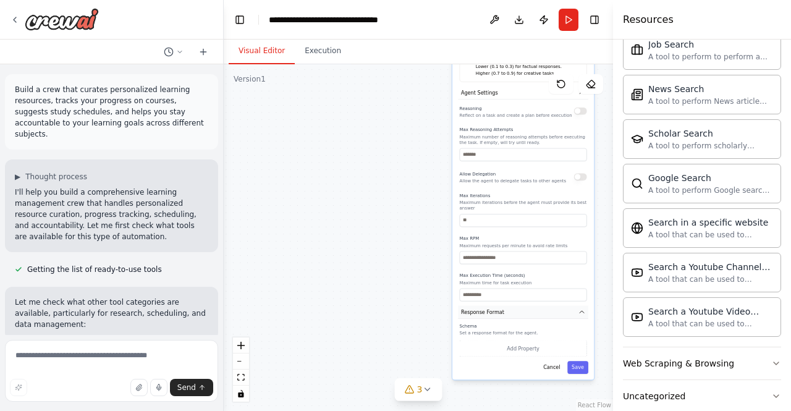
click at [583, 305] on button "Response Format" at bounding box center [523, 311] width 130 height 13
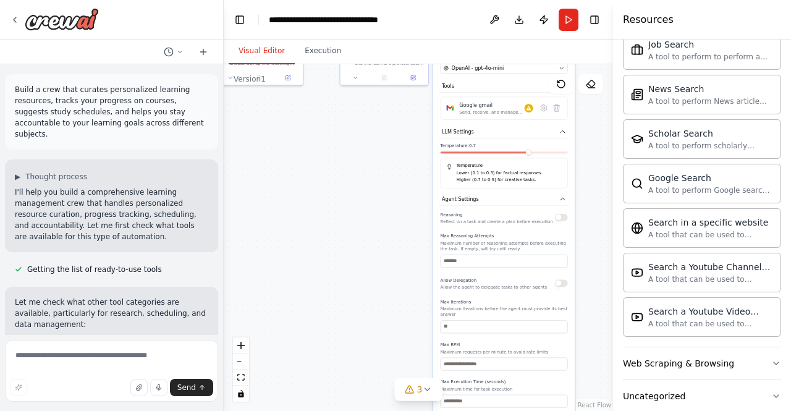
drag, startPoint x: 379, startPoint y: 208, endPoint x: 355, endPoint y: 332, distance: 127.1
click at [355, 332] on div ".deletable-edge-delete-btn { width: 20px; height: 20px; border: 0px solid #ffff…" at bounding box center [418, 237] width 389 height 347
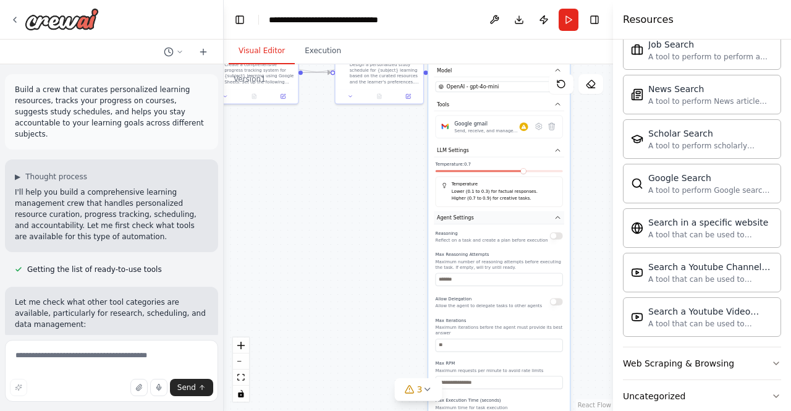
click at [560, 214] on button "Agent Settings" at bounding box center [499, 217] width 130 height 13
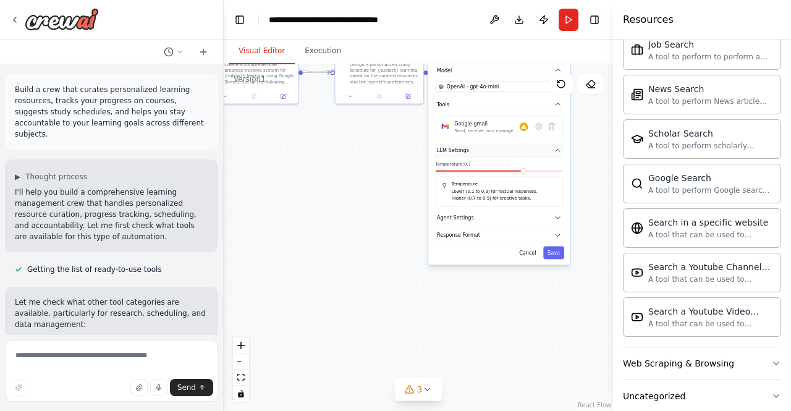
click at [563, 144] on button "LLM Settings" at bounding box center [499, 150] width 130 height 13
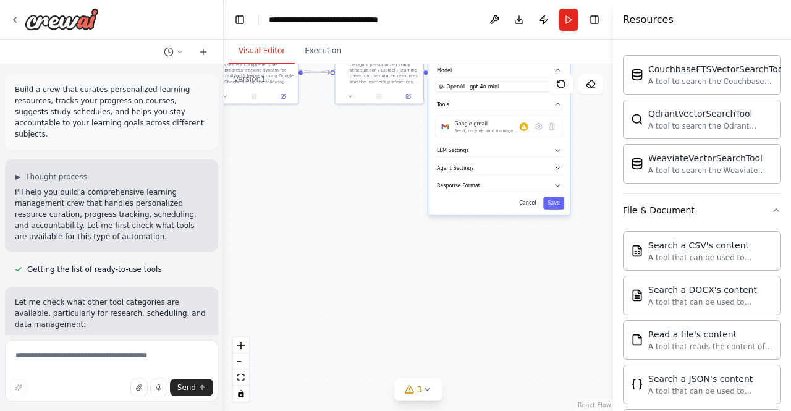
scroll to position [381, 0]
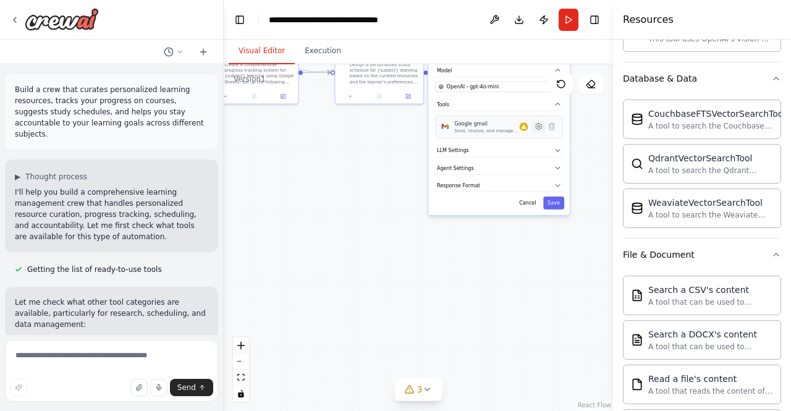
click at [541, 122] on icon at bounding box center [538, 126] width 9 height 9
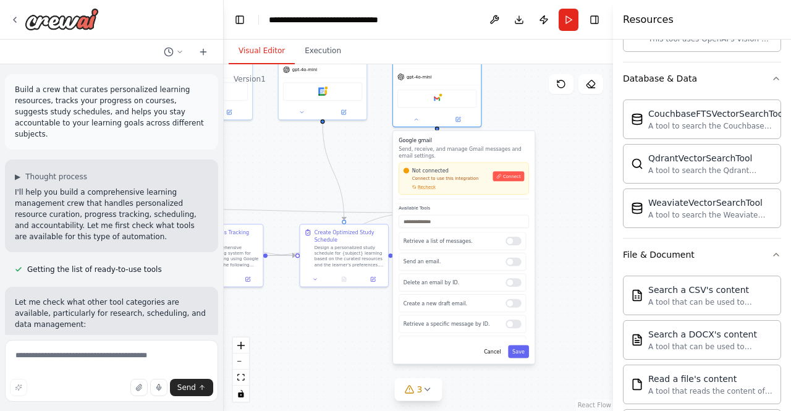
drag, startPoint x: 572, startPoint y: 219, endPoint x: 537, endPoint y: 402, distance: 186.2
click at [537, 402] on div ".deletable-edge-delete-btn { width: 20px; height: 20px; border: 0px solid #ffff…" at bounding box center [418, 237] width 389 height 347
click at [321, 51] on button "Execution" at bounding box center [323, 51] width 56 height 26
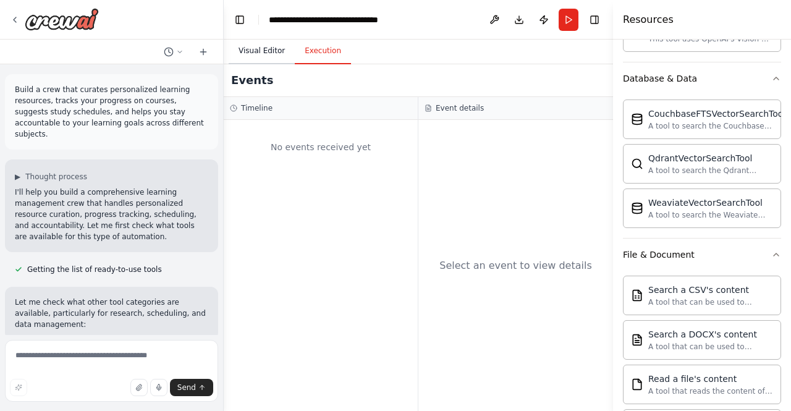
click at [272, 54] on button "Visual Editor" at bounding box center [262, 51] width 66 height 26
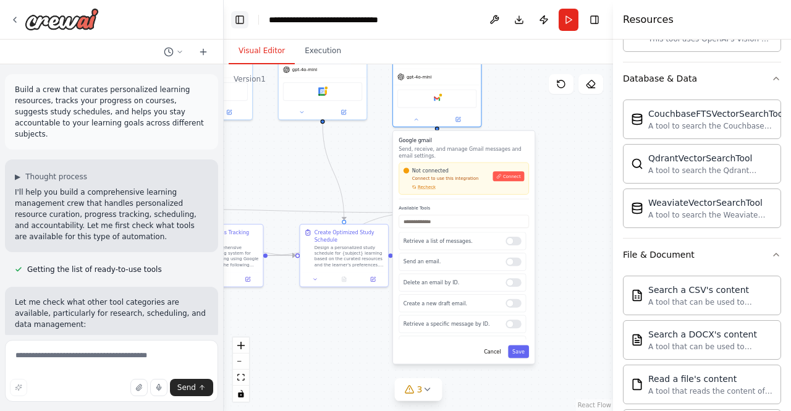
click at [240, 27] on button "Toggle Left Sidebar" at bounding box center [239, 19] width 17 height 17
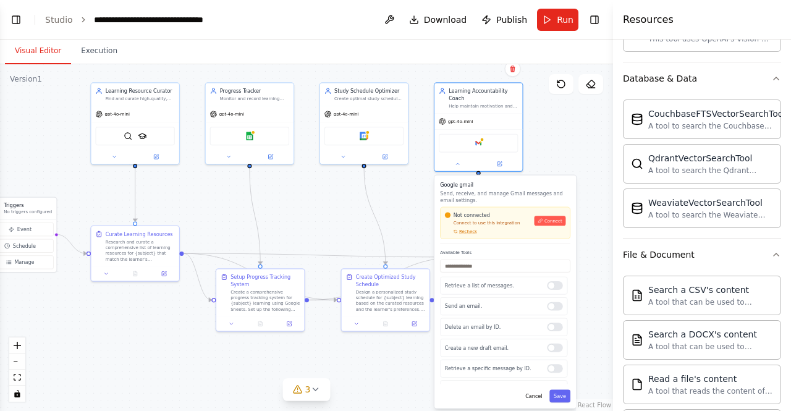
drag, startPoint x: 343, startPoint y: 99, endPoint x: 608, endPoint y: 145, distance: 268.8
click at [608, 145] on div "Build a crew that curates personalized learning resources, tracks your progress…" at bounding box center [395, 205] width 791 height 411
click at [458, 162] on div at bounding box center [478, 163] width 88 height 14
click at [457, 162] on icon at bounding box center [457, 162] width 3 height 1
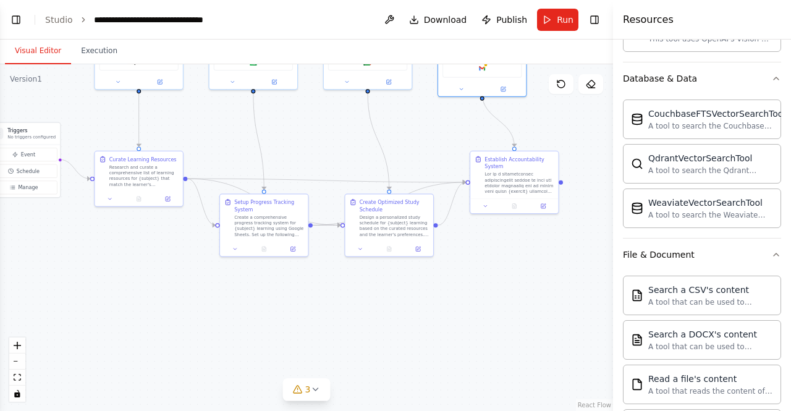
drag, startPoint x: 222, startPoint y: 374, endPoint x: 224, endPoint y: 292, distance: 81.6
click at [224, 292] on div ".deletable-edge-delete-btn { width: 20px; height: 20px; border: 0px solid #ffff…" at bounding box center [306, 237] width 613 height 347
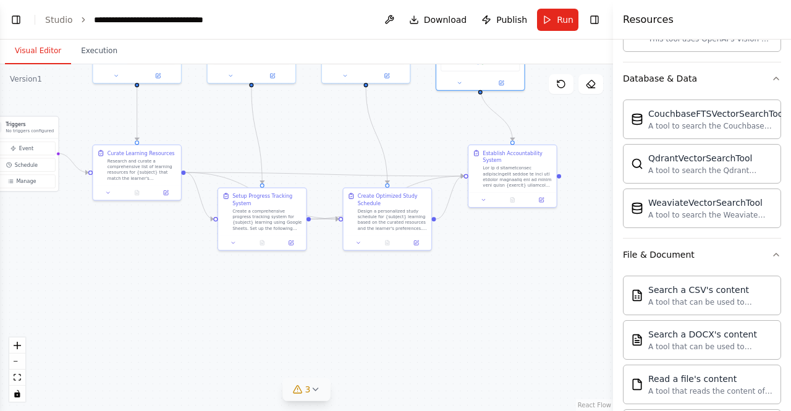
click at [316, 392] on icon at bounding box center [315, 389] width 10 height 10
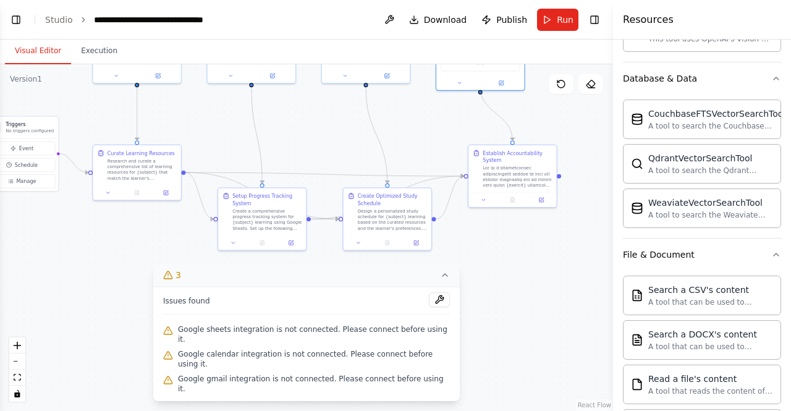
click at [440, 280] on icon at bounding box center [445, 275] width 10 height 10
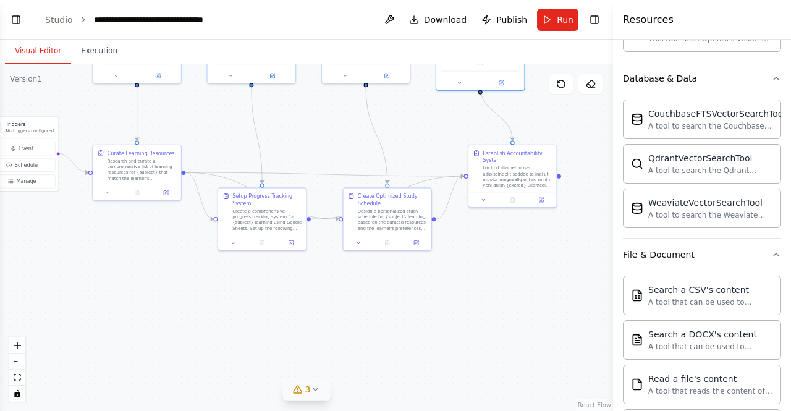
click at [151, 269] on div ".deletable-edge-delete-btn { width: 20px; height: 20px; border: 0px solid #ffff…" at bounding box center [306, 237] width 613 height 347
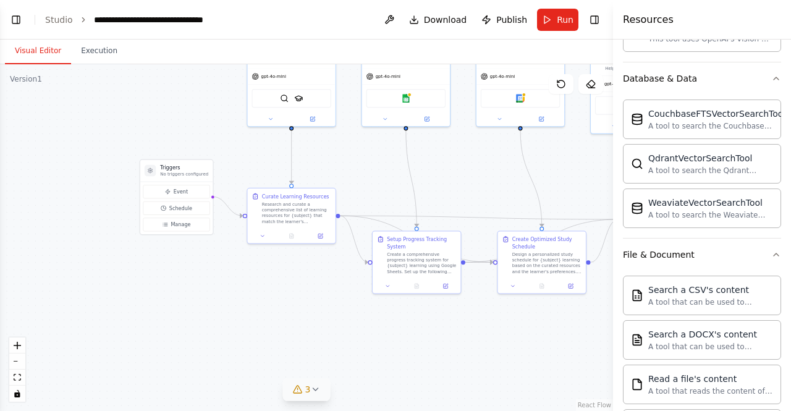
drag, startPoint x: 151, startPoint y: 269, endPoint x: 305, endPoint y: 312, distance: 160.4
click at [305, 312] on div ".deletable-edge-delete-btn { width: 20px; height: 20px; border: 0px solid #ffff…" at bounding box center [306, 237] width 613 height 347
click at [173, 195] on button "Event" at bounding box center [176, 192] width 67 height 14
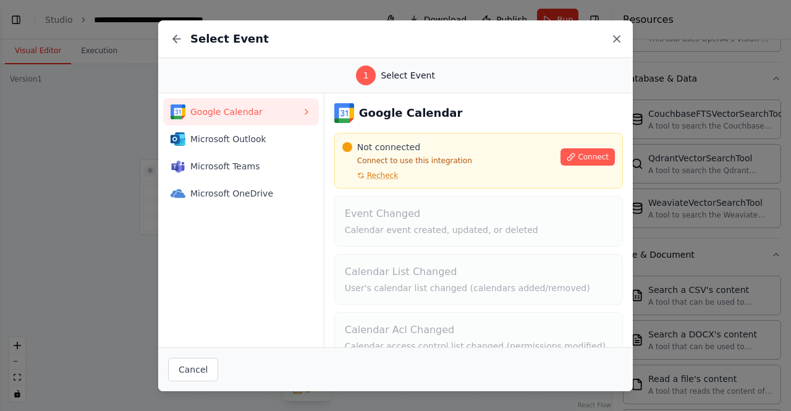
click at [616, 41] on icon at bounding box center [616, 39] width 12 height 12
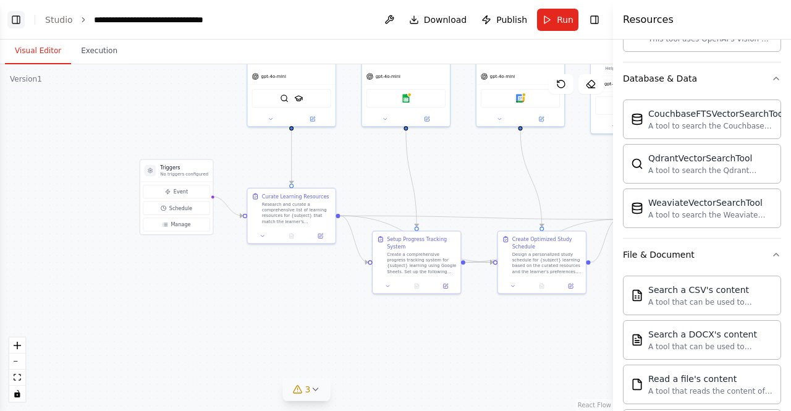
click at [15, 23] on button "Toggle Left Sidebar" at bounding box center [15, 19] width 17 height 17
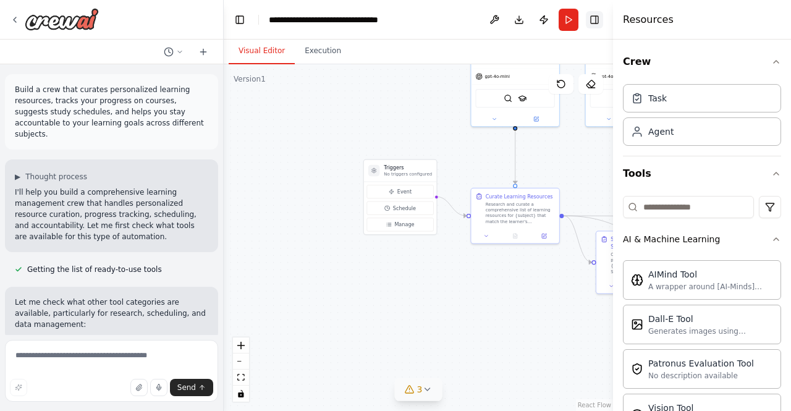
click at [598, 18] on button "Toggle Right Sidebar" at bounding box center [594, 19] width 17 height 17
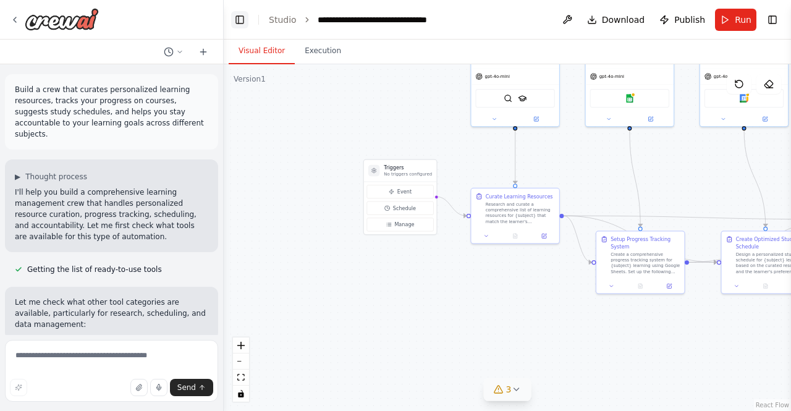
click at [241, 20] on button "Toggle Left Sidebar" at bounding box center [239, 19] width 17 height 17
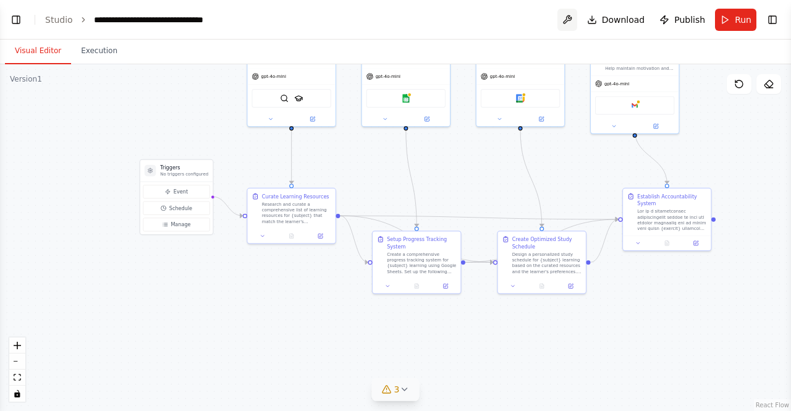
click at [568, 18] on button at bounding box center [567, 20] width 20 height 22
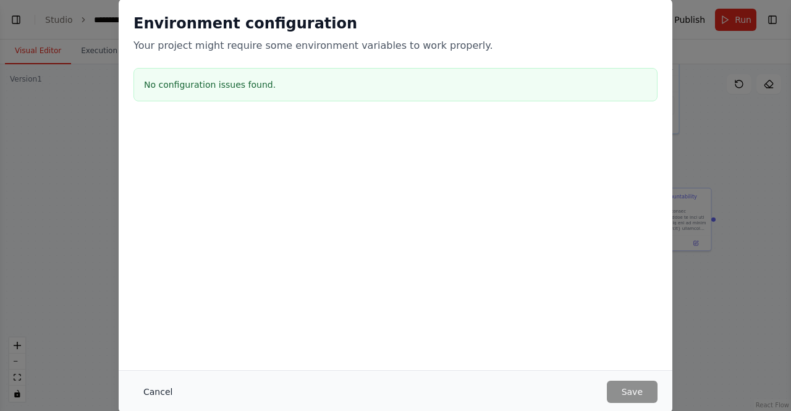
click at [149, 398] on button "Cancel" at bounding box center [157, 392] width 49 height 22
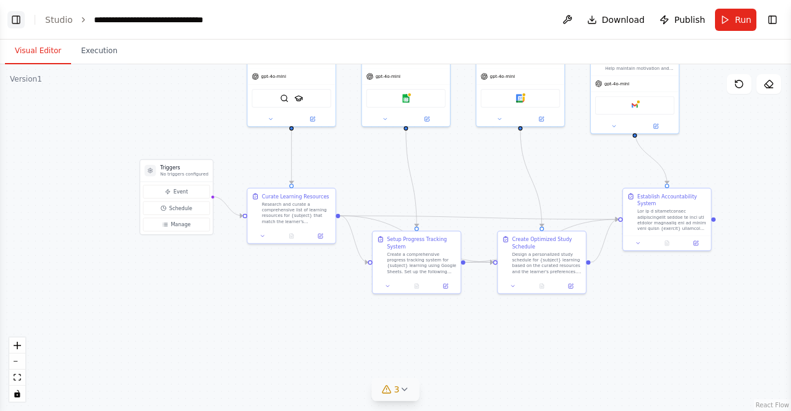
click at [16, 22] on button "Toggle Left Sidebar" at bounding box center [15, 19] width 17 height 17
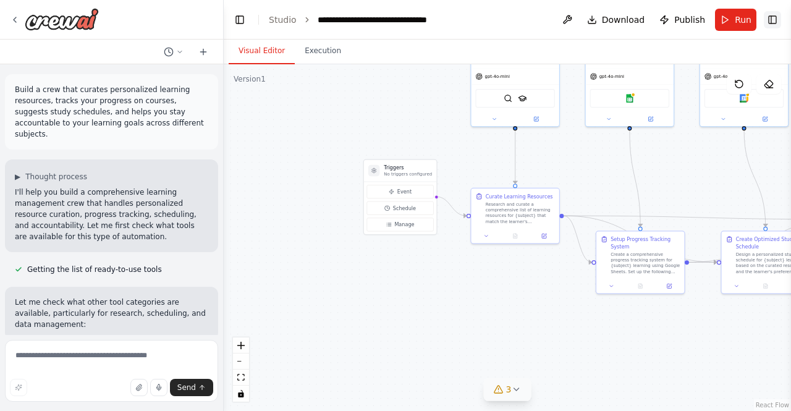
click at [775, 20] on button "Toggle Right Sidebar" at bounding box center [772, 19] width 17 height 17
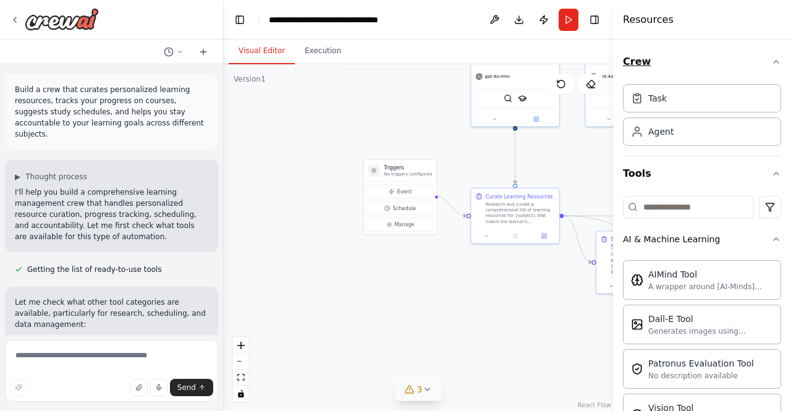
click at [771, 57] on icon "button" at bounding box center [776, 62] width 10 height 10
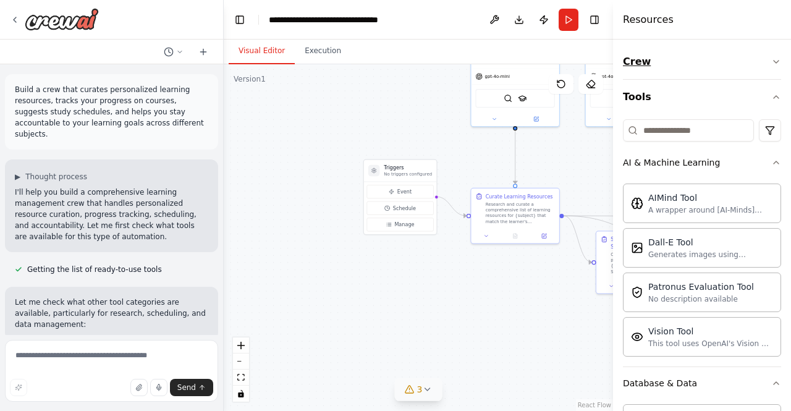
click at [771, 57] on icon "button" at bounding box center [776, 62] width 10 height 10
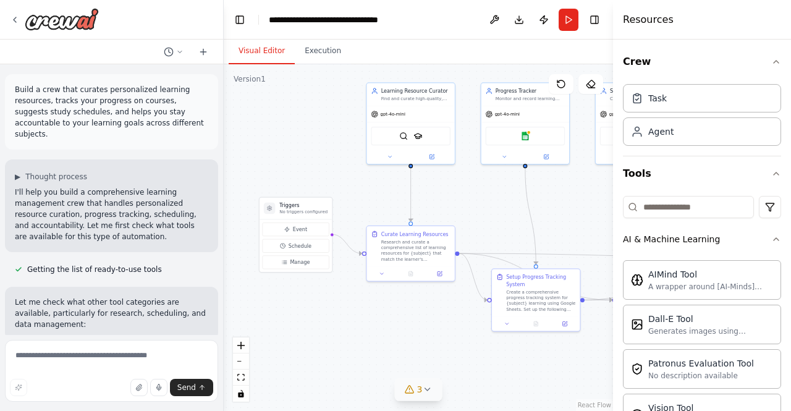
drag, startPoint x: 366, startPoint y: 116, endPoint x: 262, endPoint y: 154, distance: 111.0
click at [262, 154] on div ".deletable-edge-delete-btn { width: 20px; height: 20px; border: 0px solid #ffff…" at bounding box center [418, 237] width 389 height 347
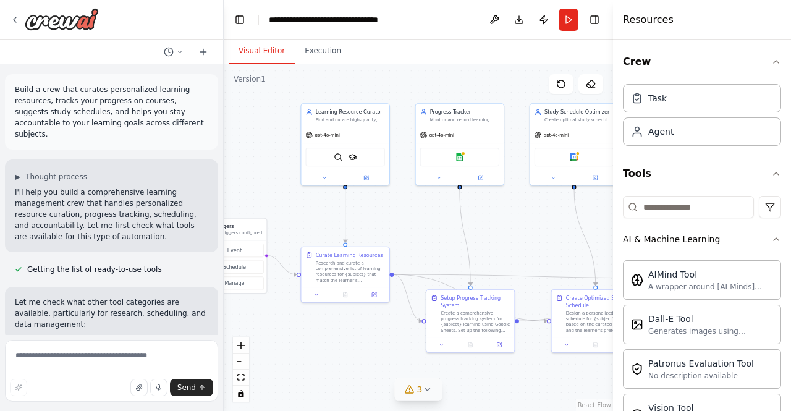
drag, startPoint x: 416, startPoint y: 314, endPoint x: 350, endPoint y: 335, distance: 68.8
click at [350, 335] on div ".deletable-edge-delete-btn { width: 20px; height: 20px; border: 0px solid #ffff…" at bounding box center [418, 237] width 389 height 347
click at [16, 17] on icon at bounding box center [15, 20] width 10 height 10
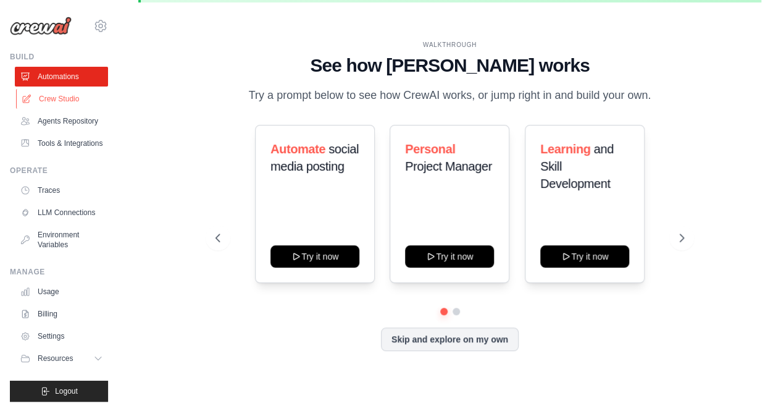
click at [67, 93] on link "Crew Studio" at bounding box center [62, 99] width 93 height 20
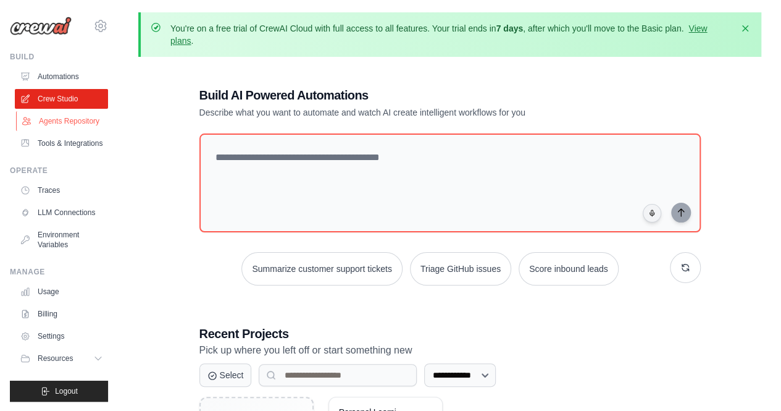
click at [57, 119] on link "Agents Repository" at bounding box center [62, 121] width 93 height 20
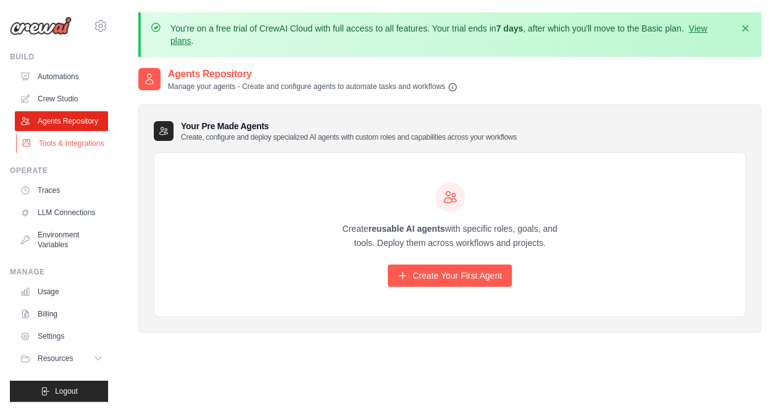
click at [57, 138] on link "Tools & Integrations" at bounding box center [62, 143] width 93 height 20
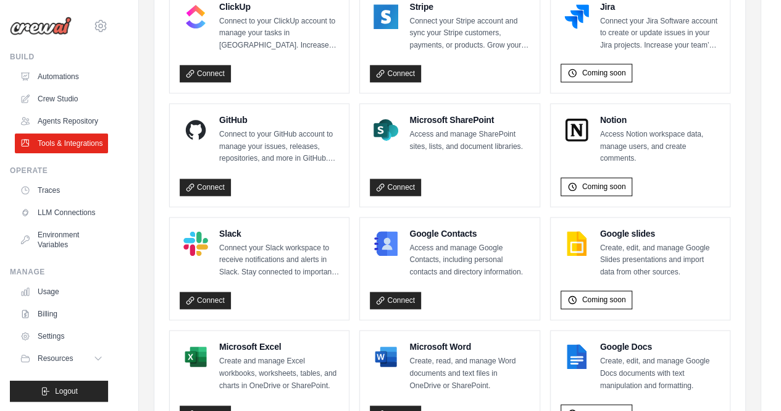
scroll to position [867, 0]
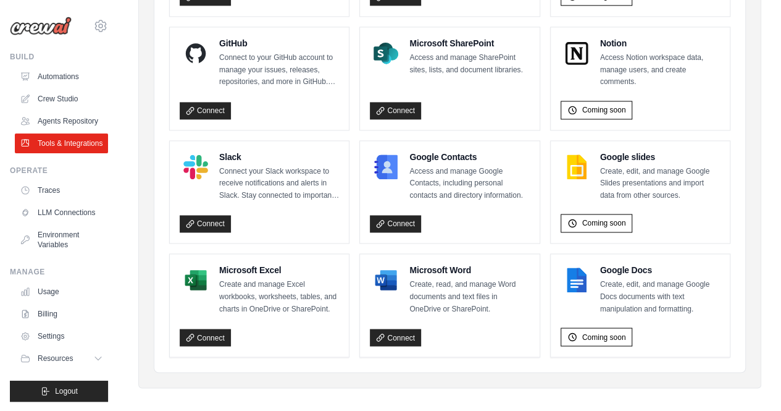
click at [200, 269] on img at bounding box center [195, 279] width 25 height 25
click at [216, 334] on link "Connect" at bounding box center [205, 337] width 51 height 17
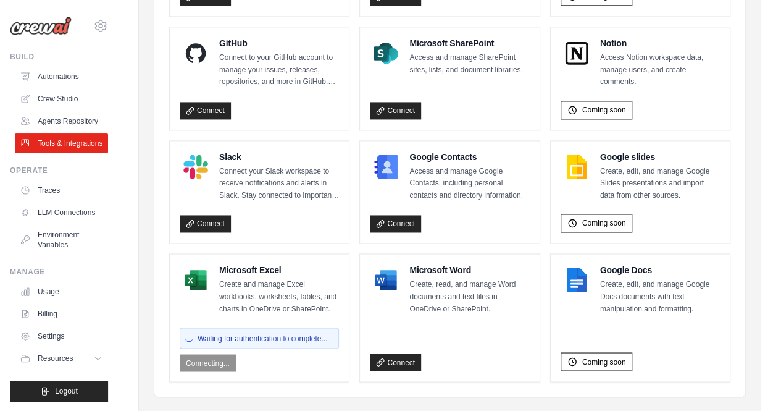
click at [204, 354] on div "Waiting for authentication to complete... Connecting..." at bounding box center [259, 346] width 159 height 49
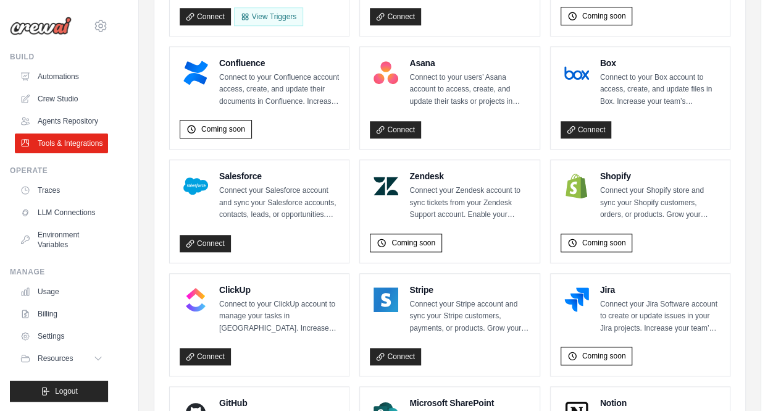
scroll to position [148, 0]
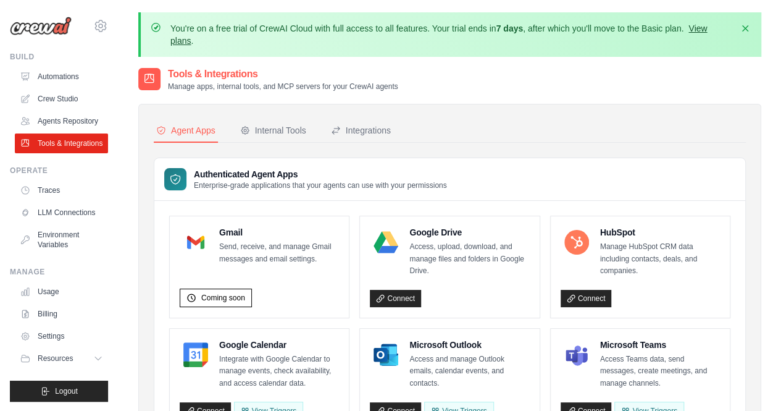
click at [707, 27] on link "View plans" at bounding box center [438, 34] width 537 height 22
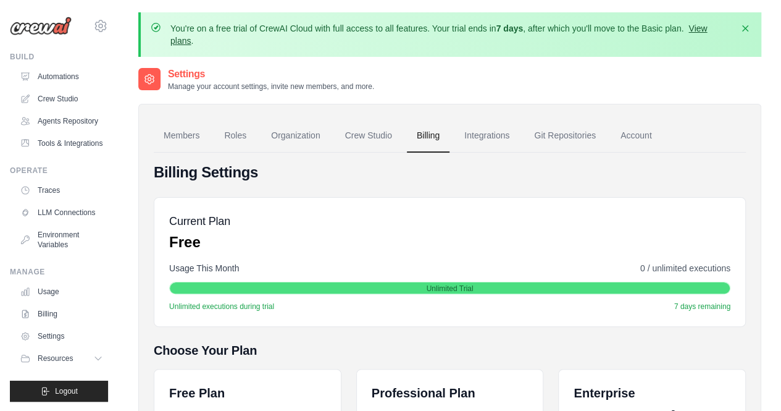
click at [703, 27] on link "View plans" at bounding box center [438, 34] width 537 height 22
drag, startPoint x: 704, startPoint y: 34, endPoint x: 705, endPoint y: 23, distance: 11.3
click at [705, 23] on p "You're on a free trial of CrewAI Cloud with full access to all features. Your t…" at bounding box center [451, 34] width 562 height 25
click at [702, 30] on link "View plans" at bounding box center [438, 34] width 537 height 22
click at [55, 295] on link "Usage" at bounding box center [62, 292] width 93 height 20
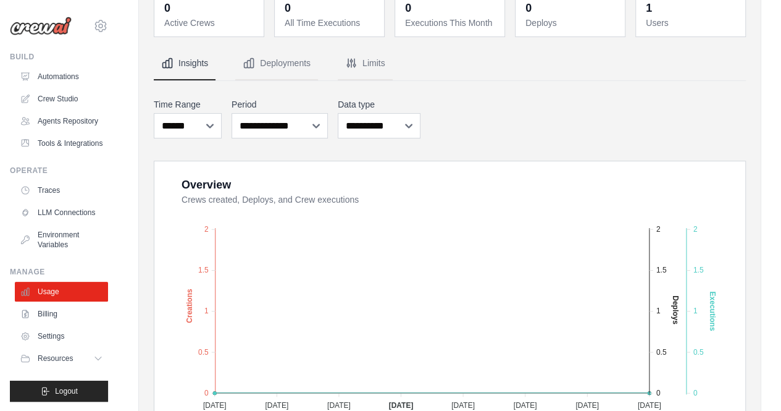
scroll to position [192, 0]
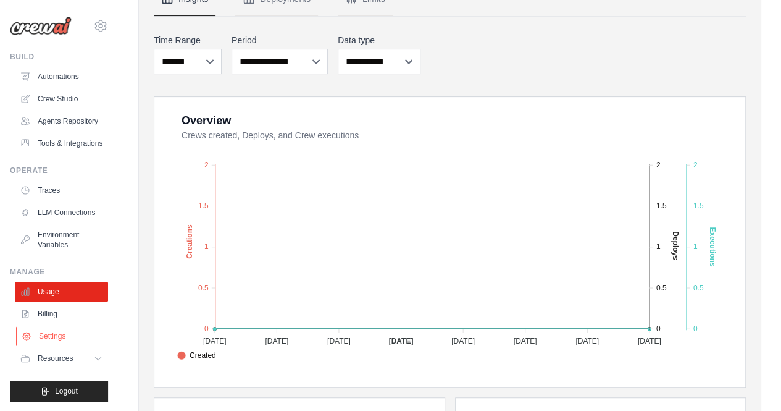
click at [51, 335] on link "Settings" at bounding box center [62, 336] width 93 height 20
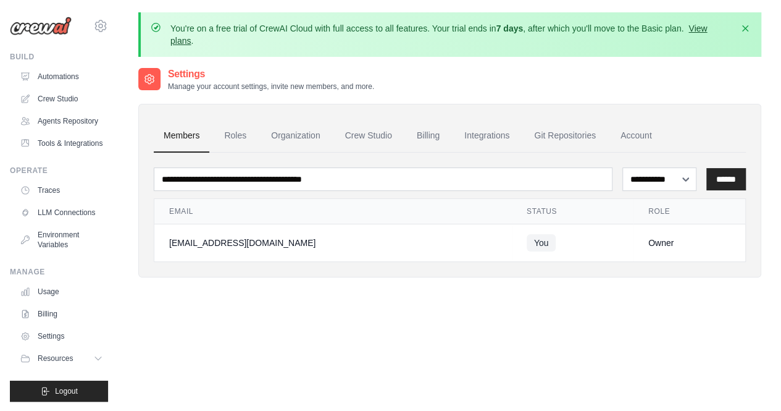
click at [185, 43] on link "View plans" at bounding box center [438, 34] width 537 height 22
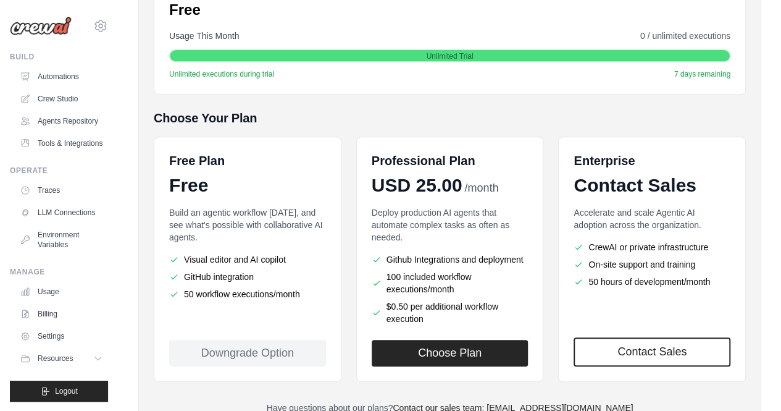
scroll to position [281, 0]
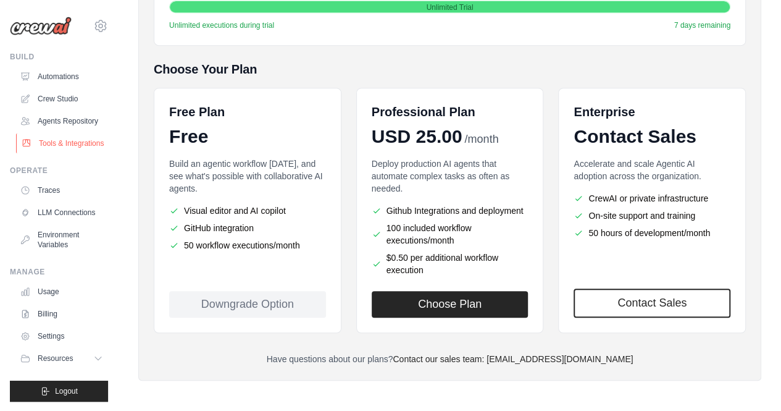
click at [67, 146] on link "Tools & Integrations" at bounding box center [62, 143] width 93 height 20
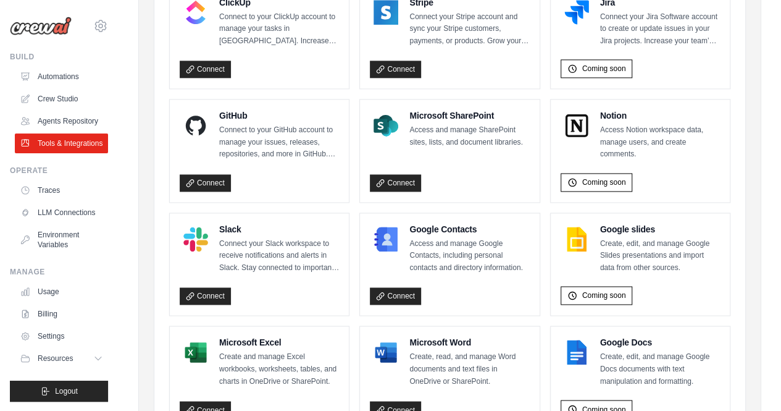
scroll to position [799, 0]
